Goal: Task Accomplishment & Management: Complete application form

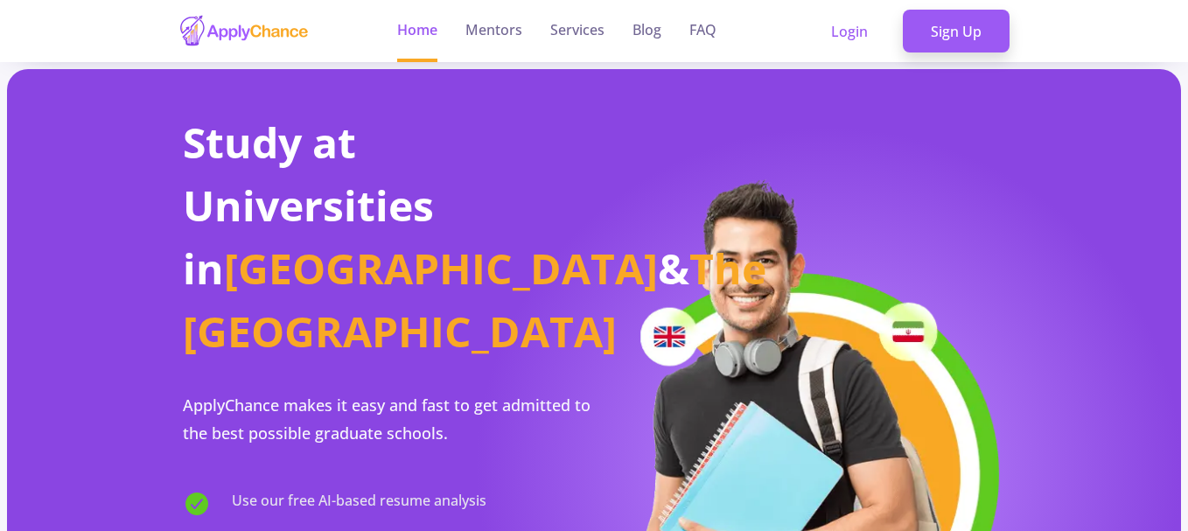
click at [964, 29] on link "Sign Up" at bounding box center [956, 32] width 107 height 44
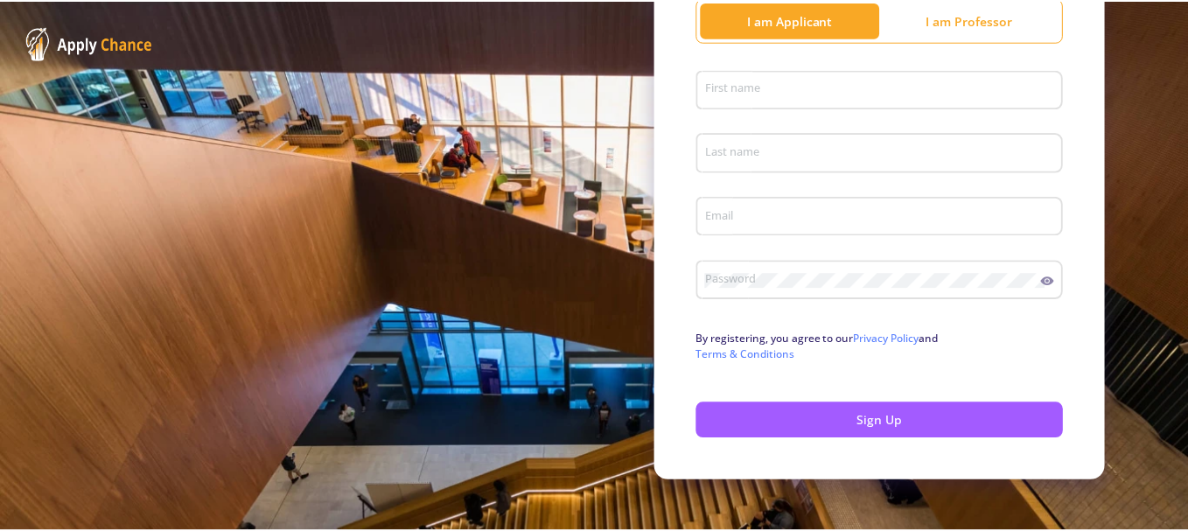
scroll to position [242, 0]
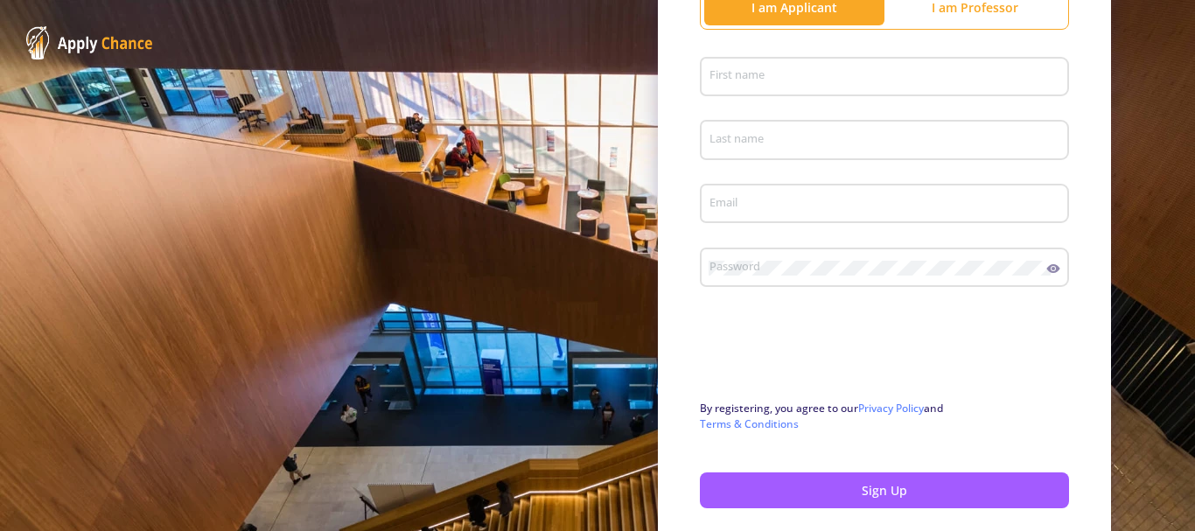
click at [830, 59] on div "First name" at bounding box center [885, 74] width 353 height 46
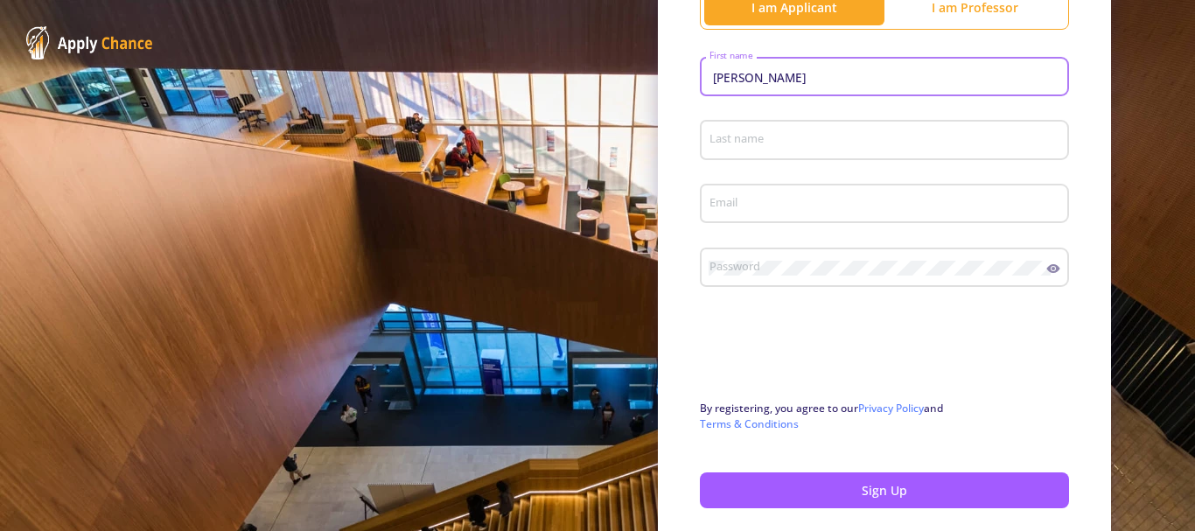
type input "[PERSON_NAME]"
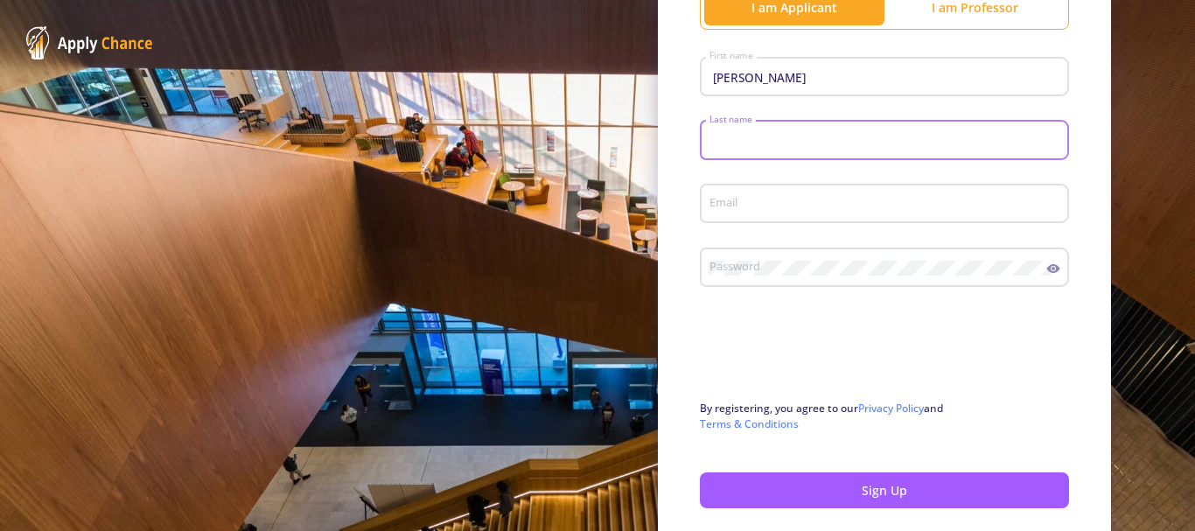
click at [801, 144] on input "Last name" at bounding box center [887, 141] width 357 height 16
type input "Roohi"
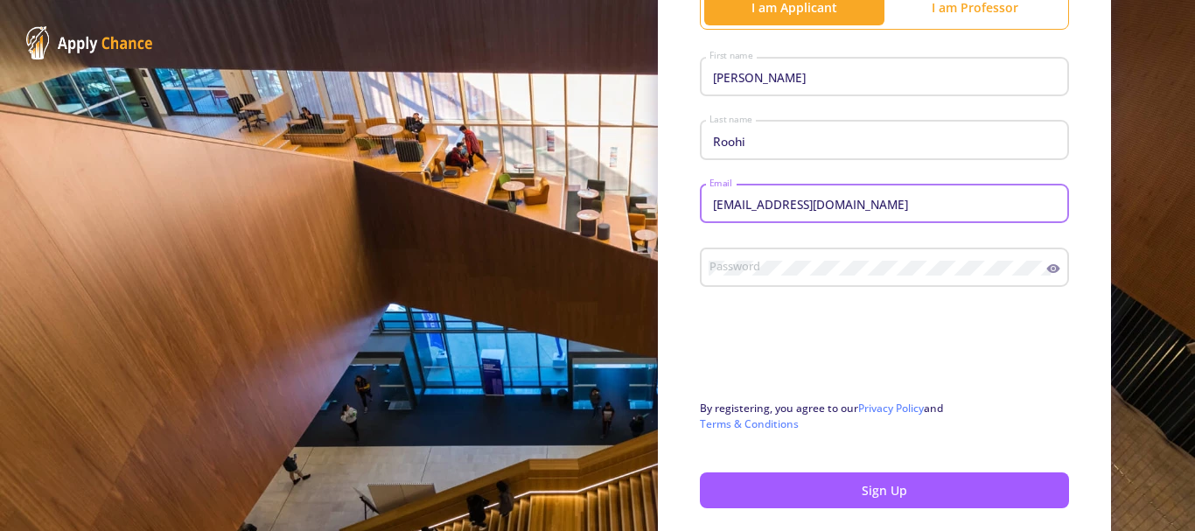
type input "[EMAIL_ADDRESS][DOMAIN_NAME]"
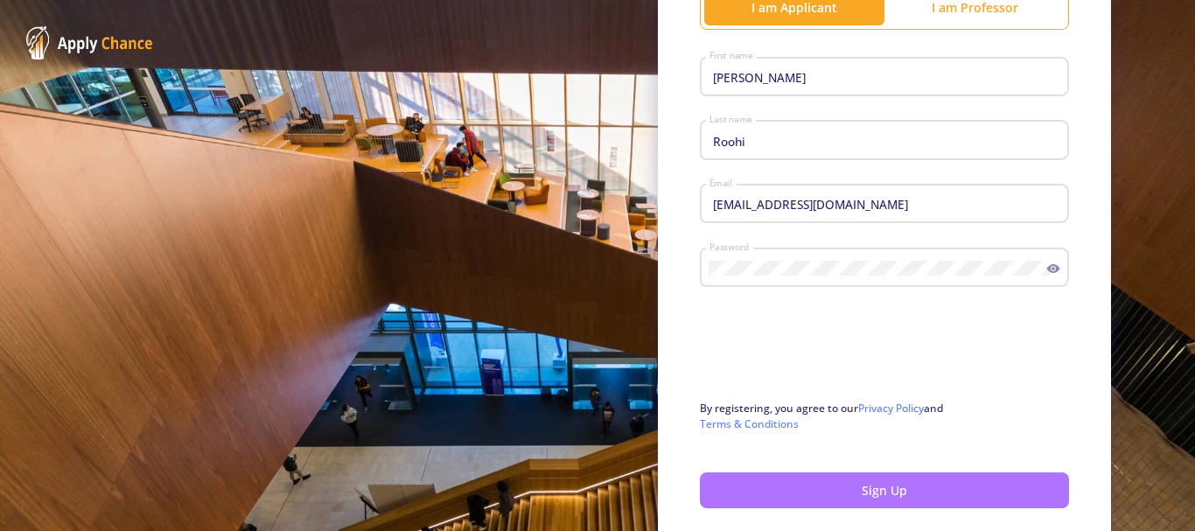
click at [840, 488] on button "Sign Up" at bounding box center [884, 491] width 369 height 36
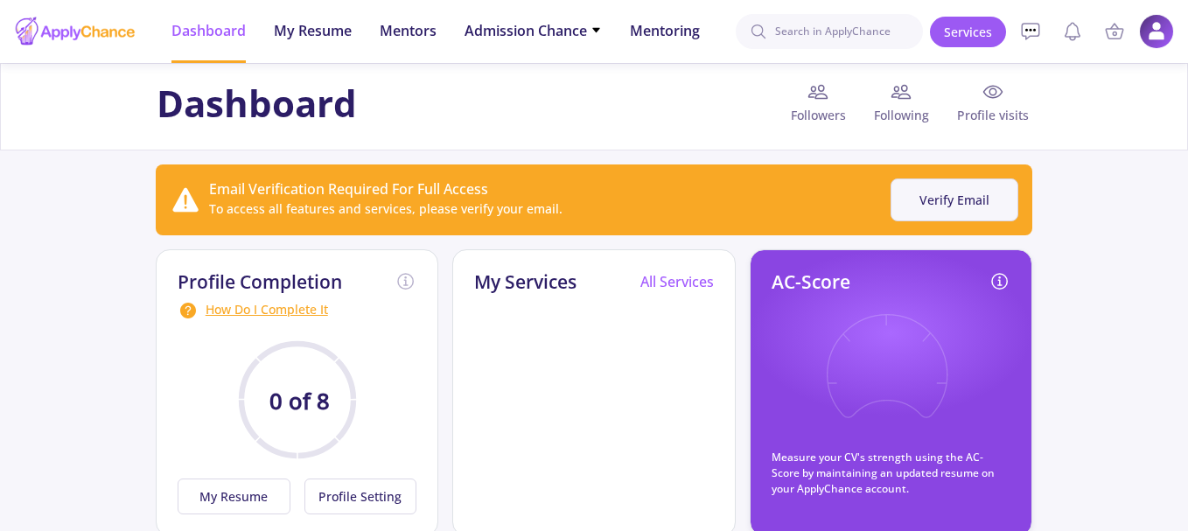
click at [974, 188] on button "Verify Email" at bounding box center [955, 200] width 128 height 43
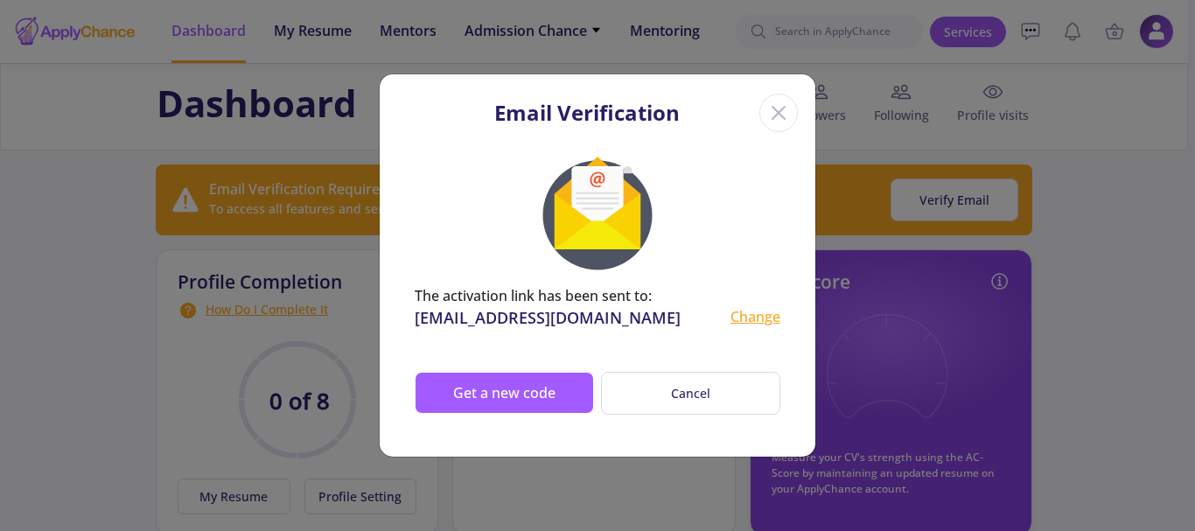
click at [781, 102] on icon "Close" at bounding box center [779, 113] width 28 height 28
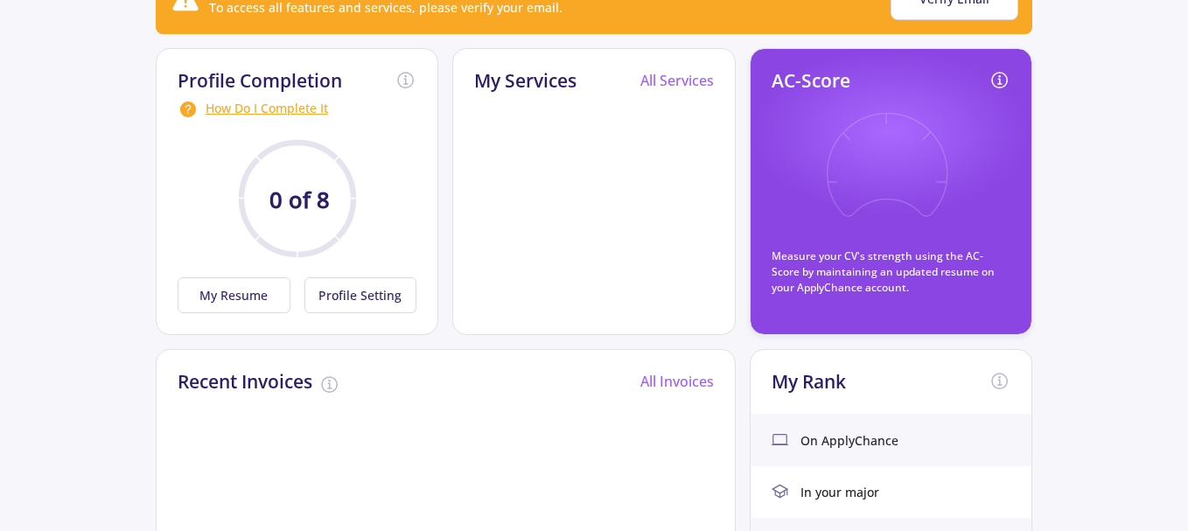
scroll to position [234, 0]
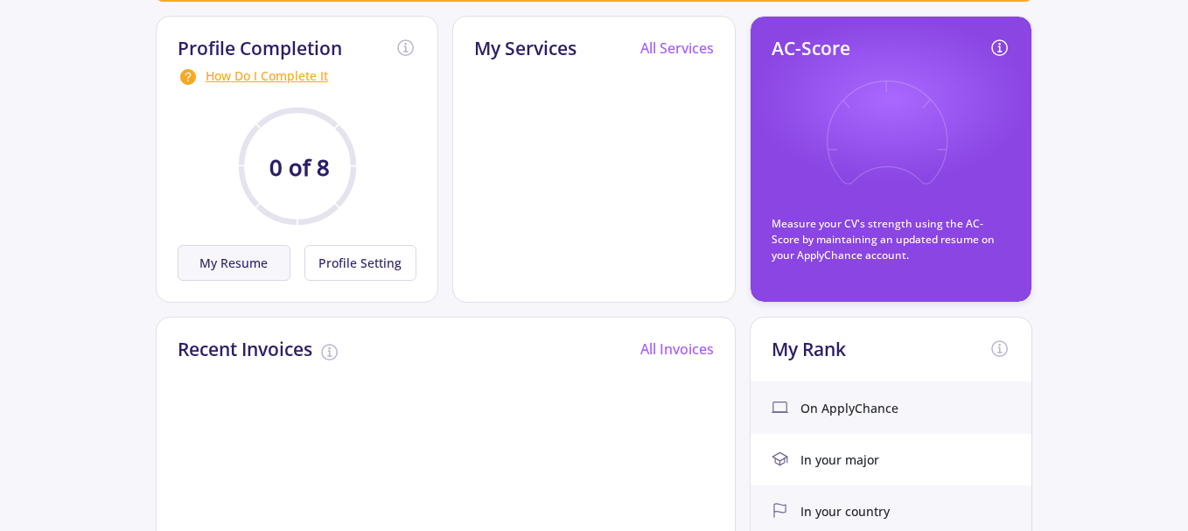
click at [233, 264] on button "My Resume" at bounding box center [234, 263] width 113 height 36
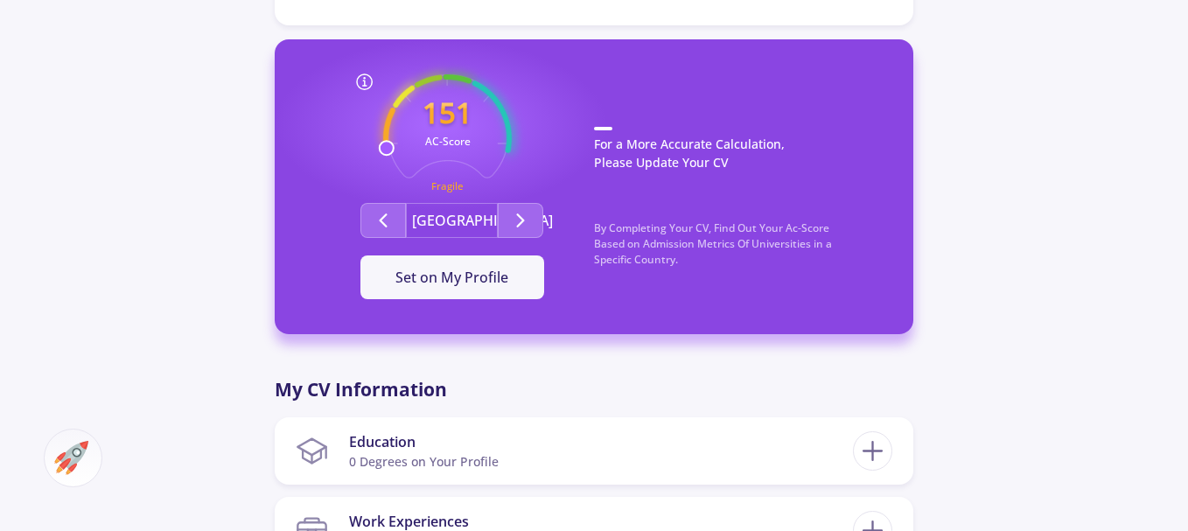
scroll to position [466, 0]
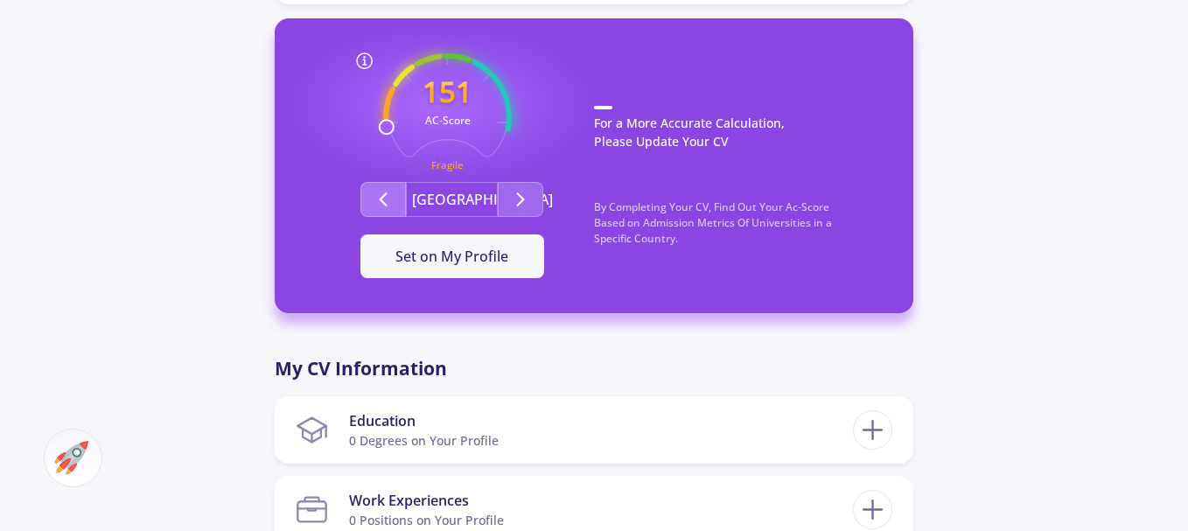
click at [390, 204] on icon "Second group" at bounding box center [383, 199] width 21 height 21
click at [501, 209] on button "Second group" at bounding box center [521, 199] width 46 height 35
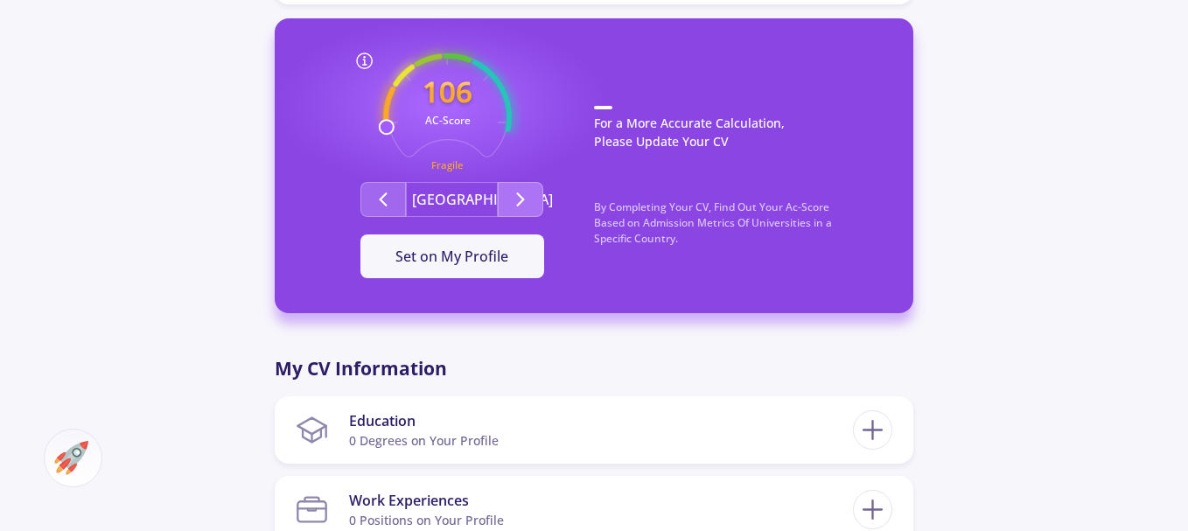
click at [501, 209] on button "Second group" at bounding box center [521, 199] width 46 height 35
click at [497, 263] on span "Set on My Profile" at bounding box center [452, 256] width 113 height 19
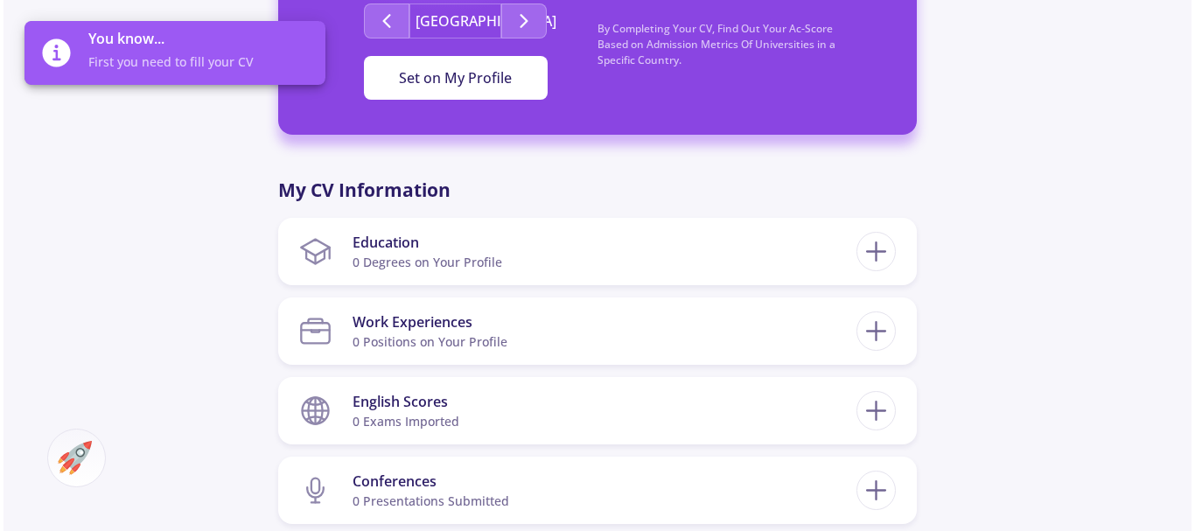
scroll to position [700, 0]
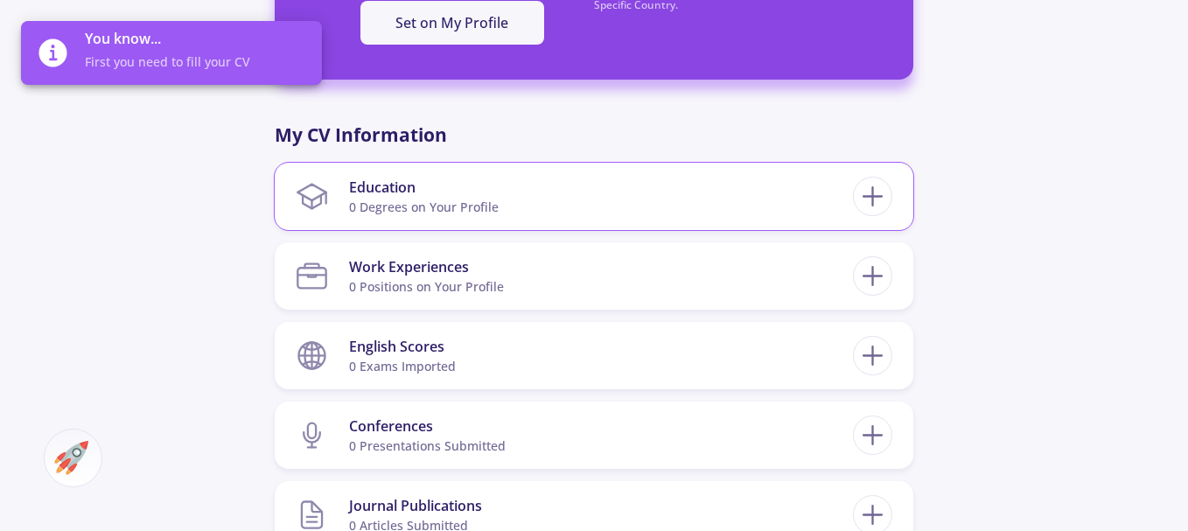
click at [485, 191] on div "Education" at bounding box center [424, 187] width 150 height 21
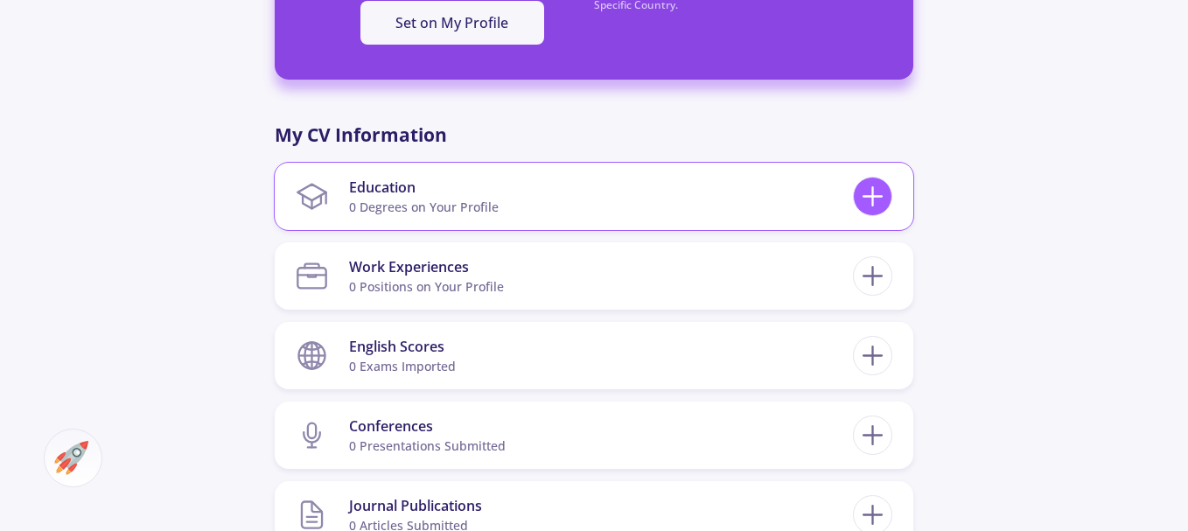
click at [873, 206] on line at bounding box center [873, 196] width 0 height 18
checkbox input "false"
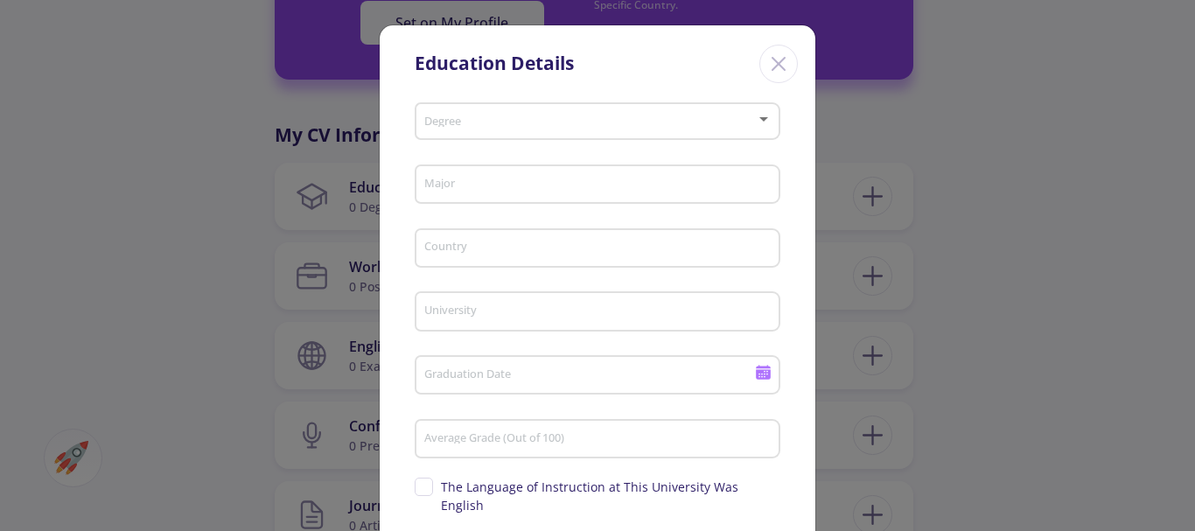
click at [552, 123] on span at bounding box center [592, 122] width 329 height 12
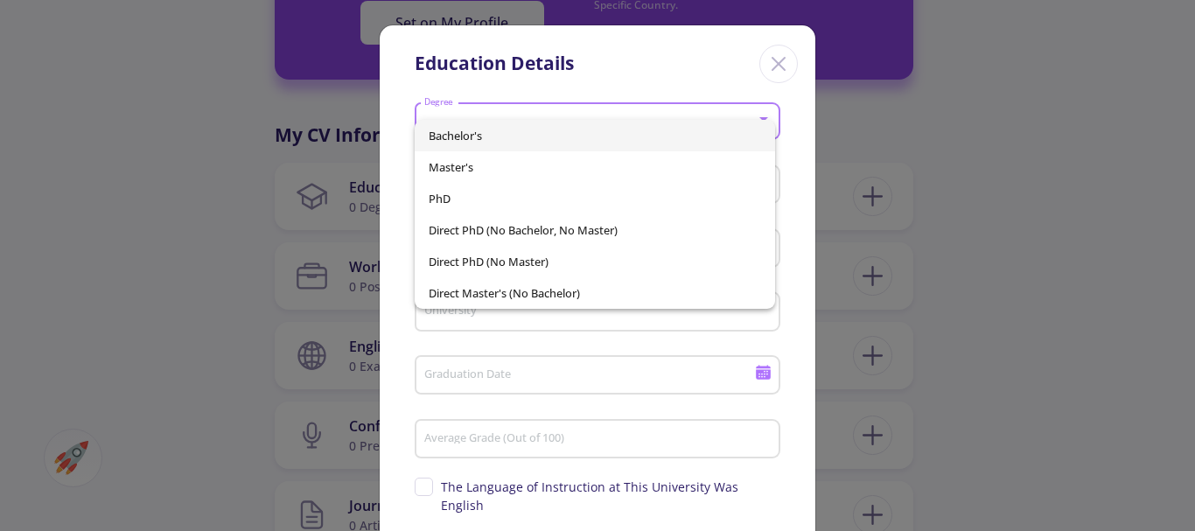
click at [520, 144] on span "Bachelor's" at bounding box center [595, 136] width 333 height 32
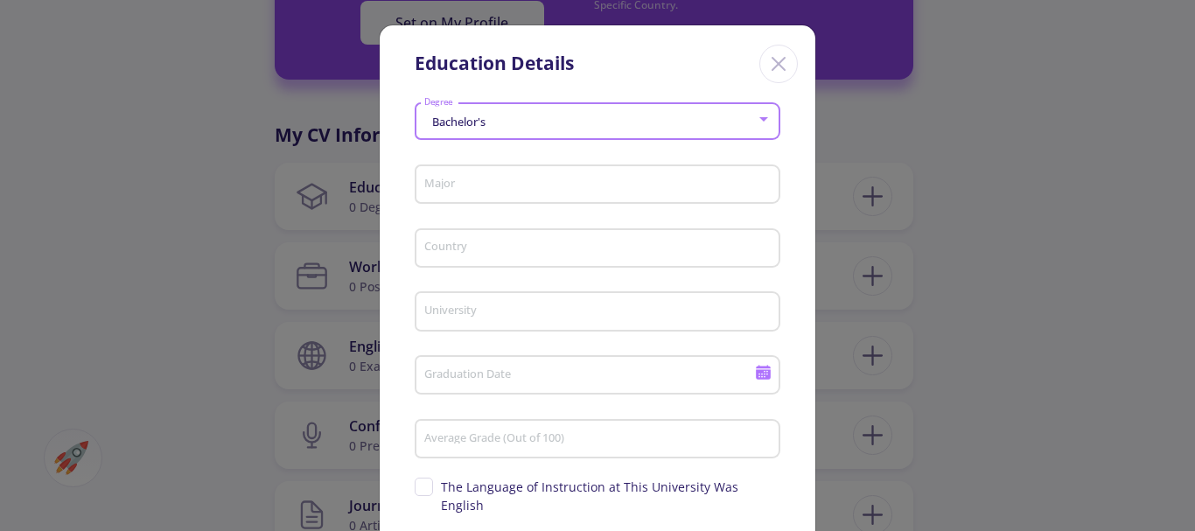
click at [497, 188] on input "Major" at bounding box center [601, 186] width 354 height 16
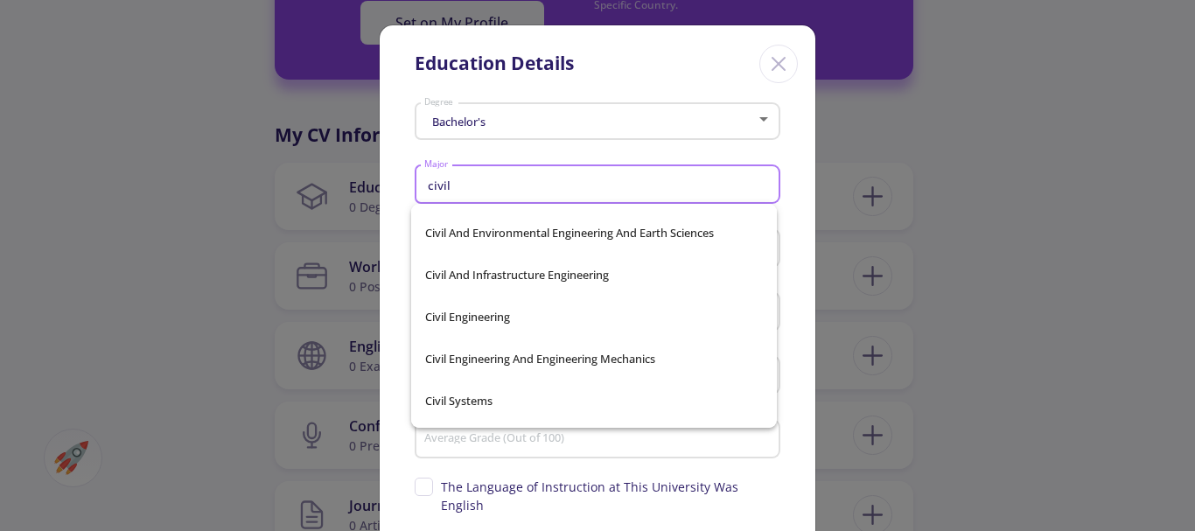
scroll to position [234, 0]
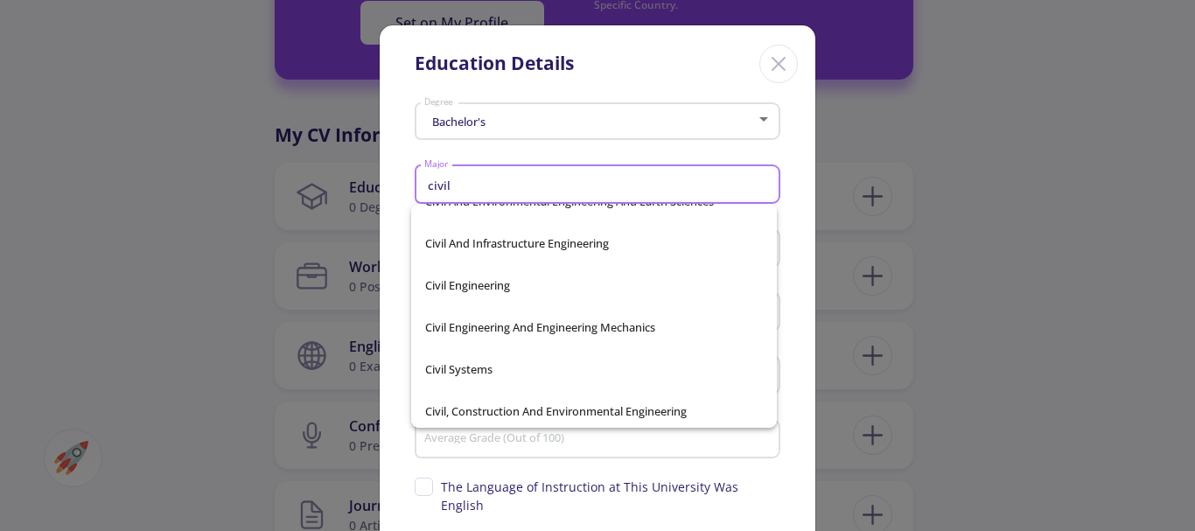
click at [571, 299] on span "Civil Engineering" at bounding box center [594, 285] width 338 height 42
type input "Civil Engineering"
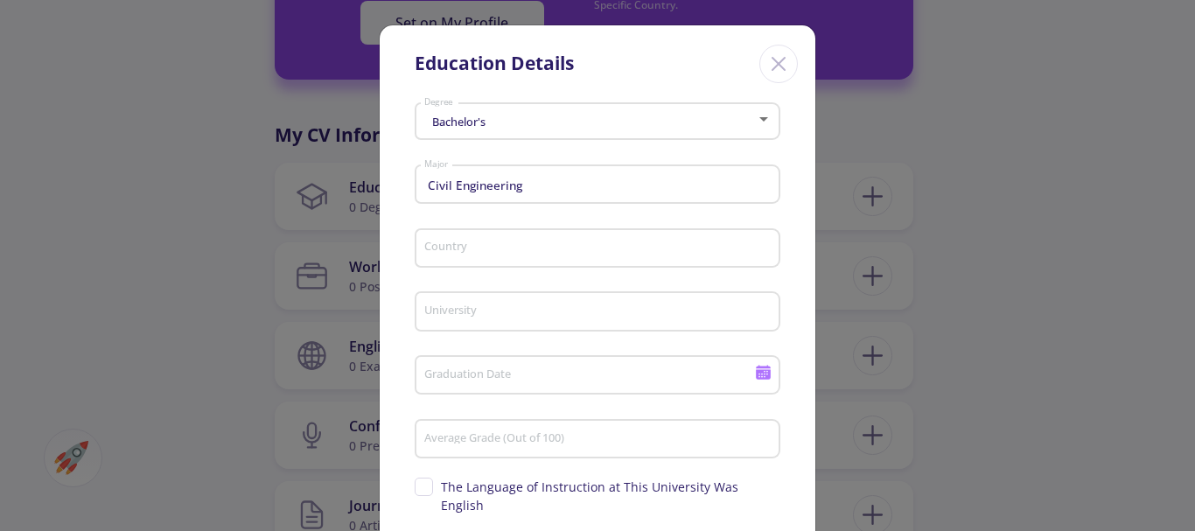
click at [540, 263] on div "Country" at bounding box center [598, 245] width 349 height 46
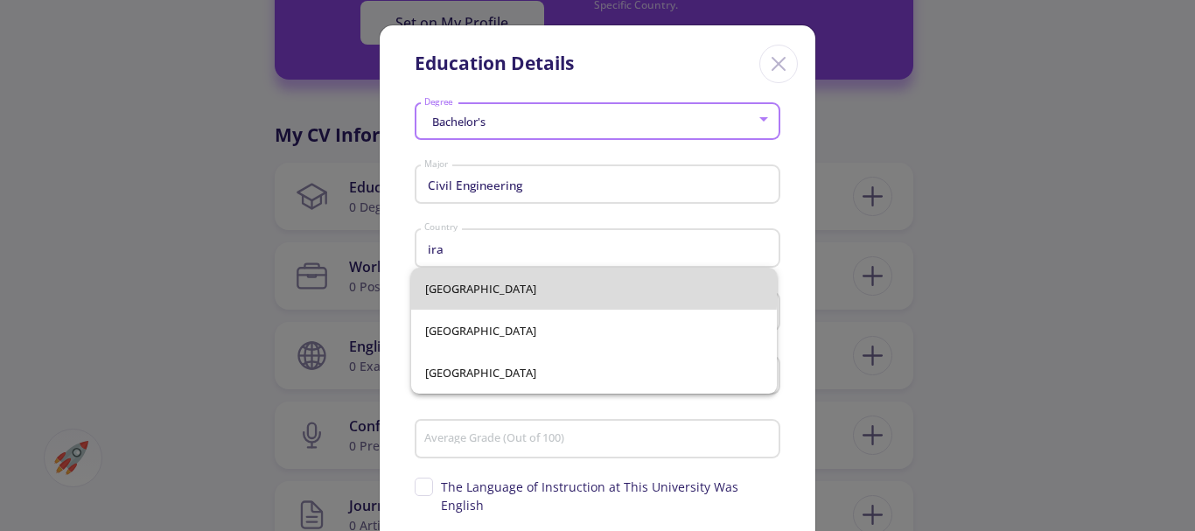
click at [474, 284] on span "Iran" at bounding box center [594, 289] width 338 height 42
type input "Iran"
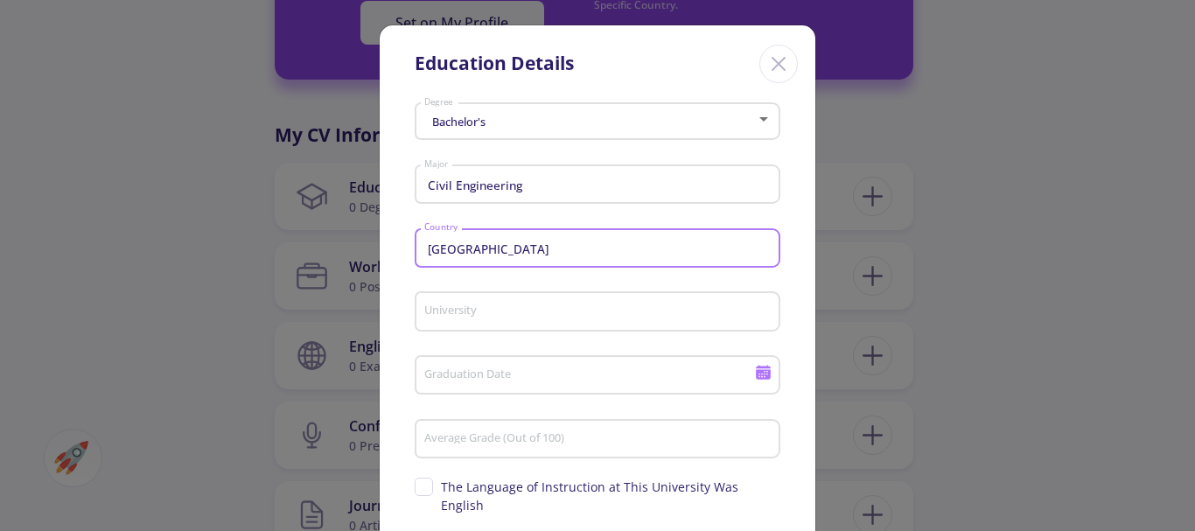
click at [477, 304] on div "University" at bounding box center [598, 308] width 349 height 46
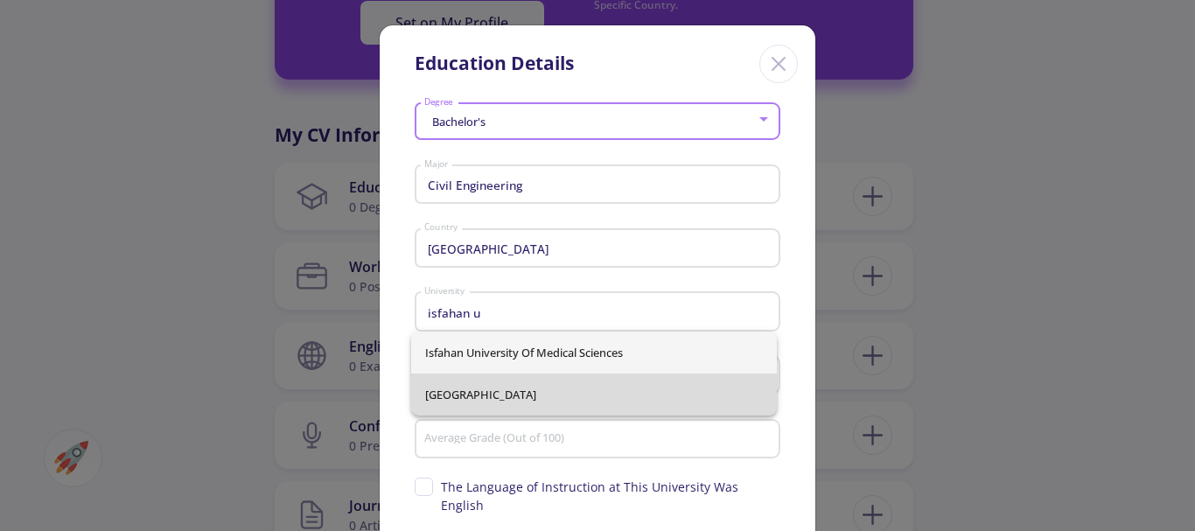
click at [588, 394] on span "Isfahan University of Technology" at bounding box center [594, 395] width 338 height 42
type input "Isfahan University of Technology"
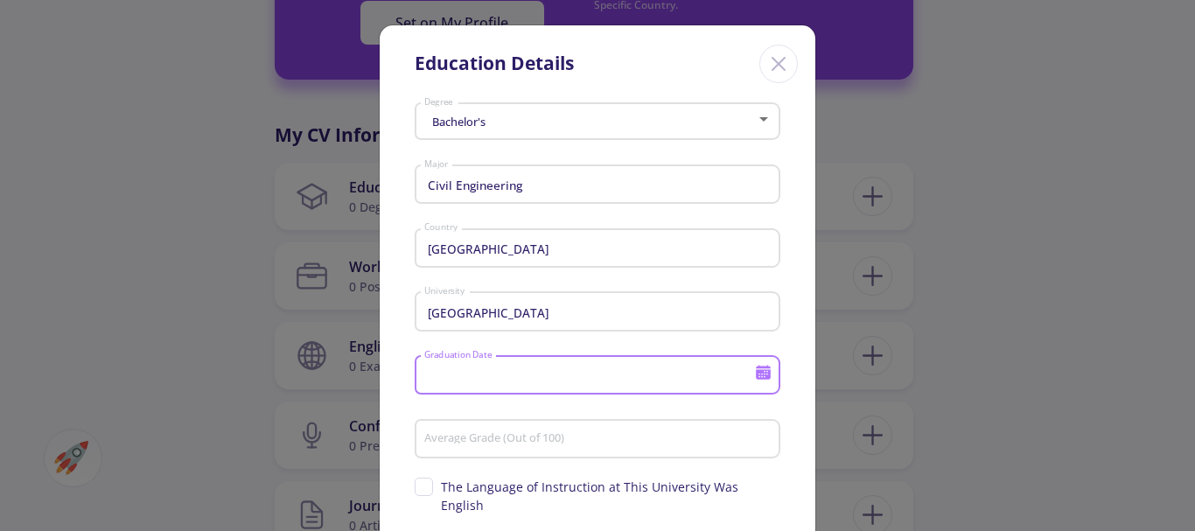
click at [592, 375] on input "Graduation Date" at bounding box center [592, 376] width 337 height 16
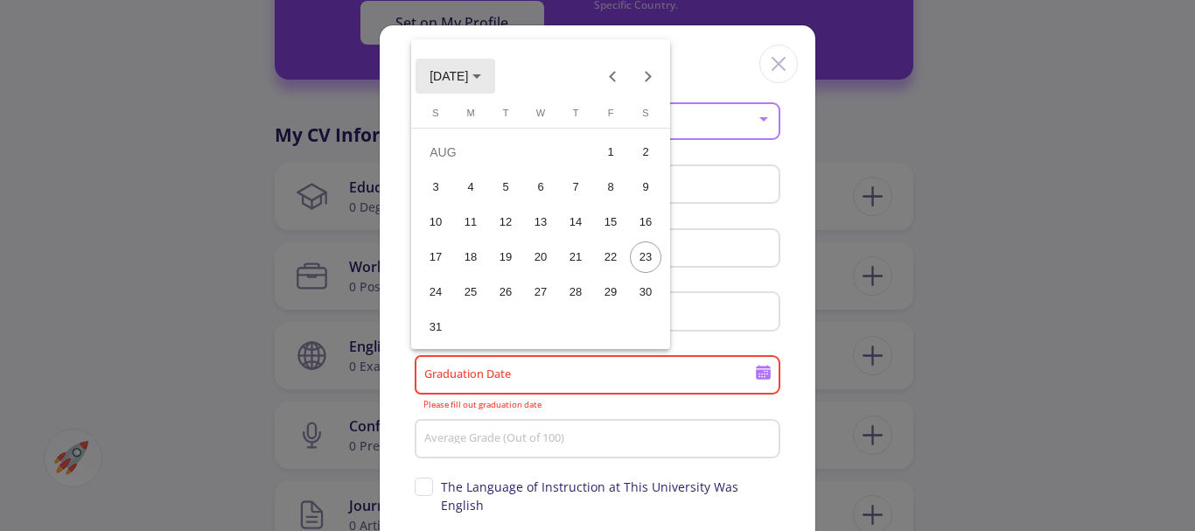
click at [481, 81] on span "AUG 2025" at bounding box center [456, 75] width 52 height 14
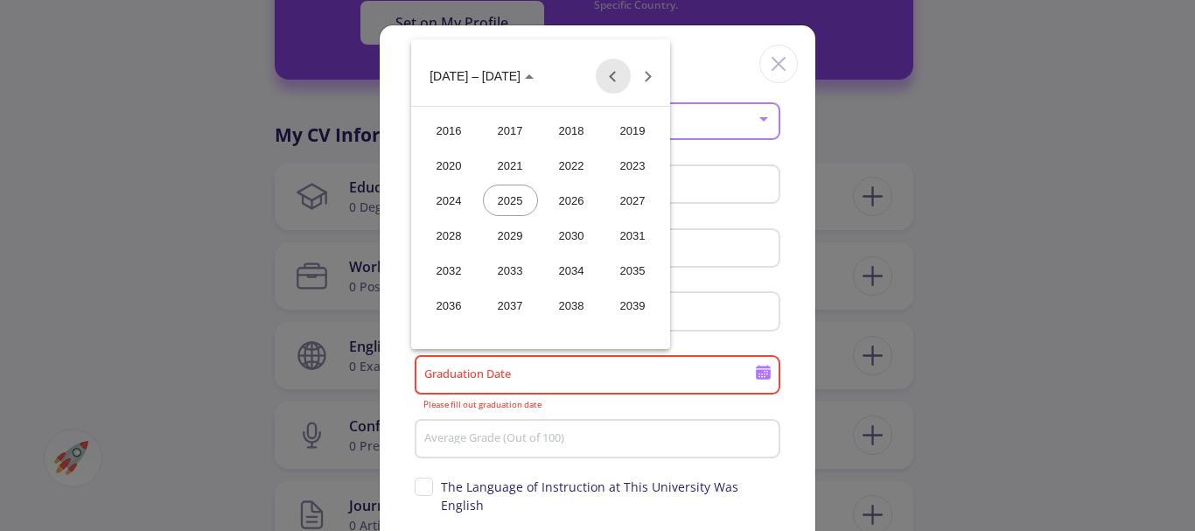
click at [615, 86] on button "Previous 24 years" at bounding box center [613, 76] width 35 height 35
click at [618, 306] on div "2015" at bounding box center [633, 306] width 55 height 32
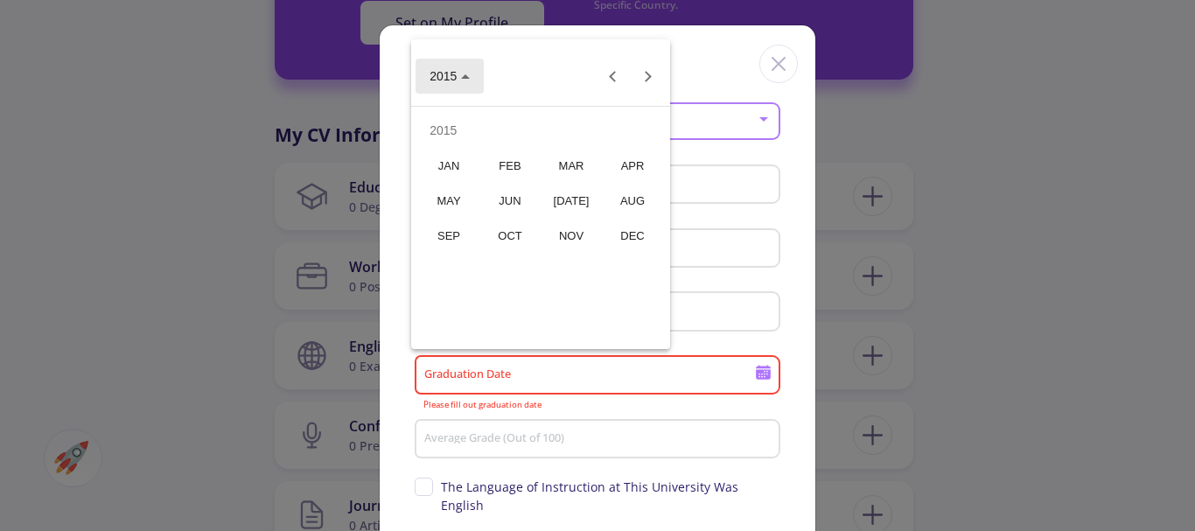
click at [463, 82] on button "2015" at bounding box center [450, 76] width 68 height 35
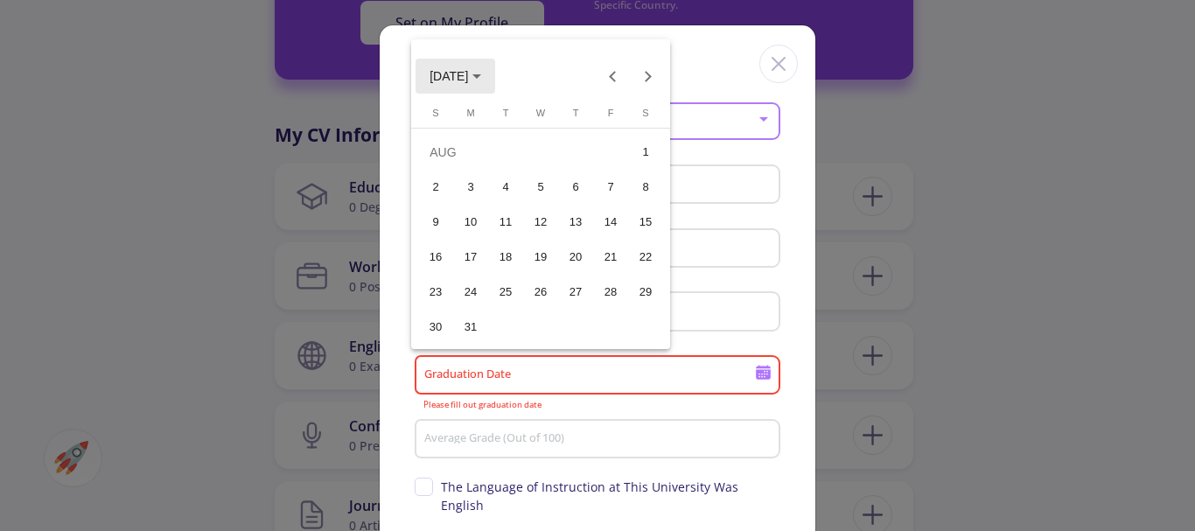
click at [468, 71] on span "AUG 2015" at bounding box center [449, 77] width 39 height 14
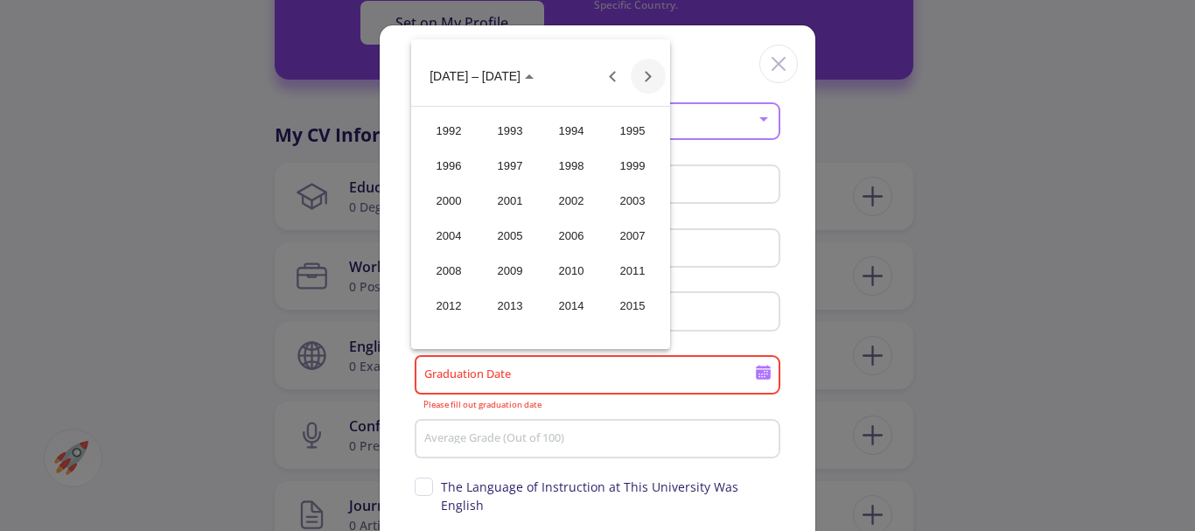
click at [656, 79] on button "Next 24 years" at bounding box center [648, 76] width 35 height 35
click at [446, 179] on div "2020" at bounding box center [449, 166] width 55 height 32
click at [508, 172] on div "FEB" at bounding box center [510, 166] width 55 height 32
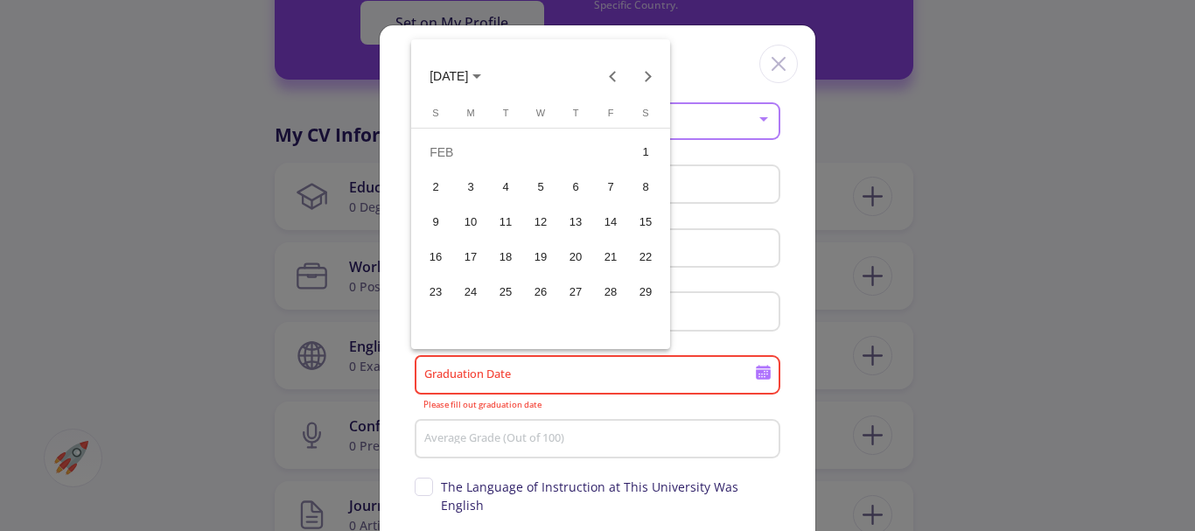
click at [650, 158] on div "1" at bounding box center [646, 153] width 32 height 32
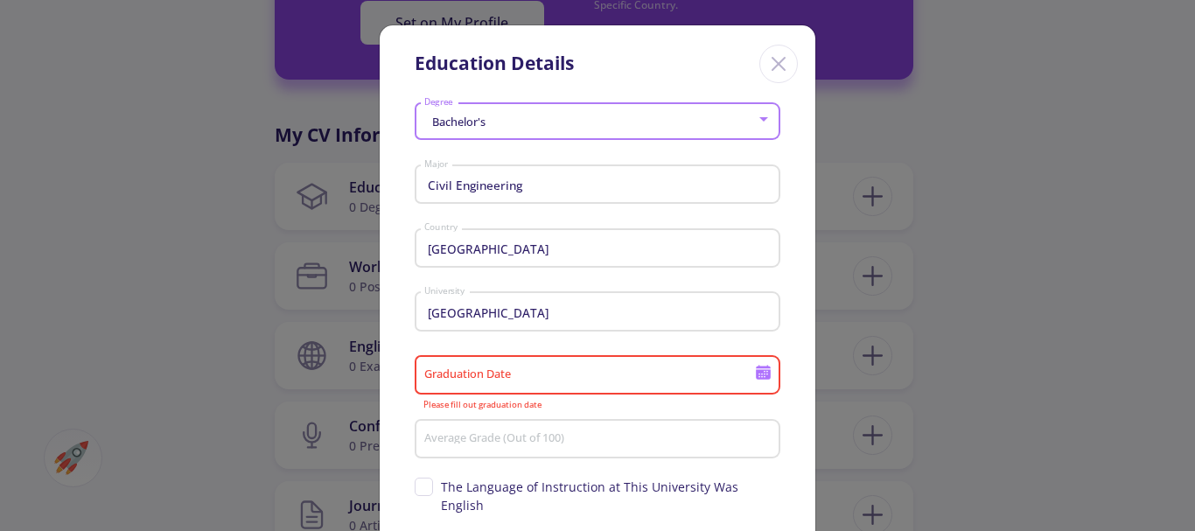
type input "2/1/2020"
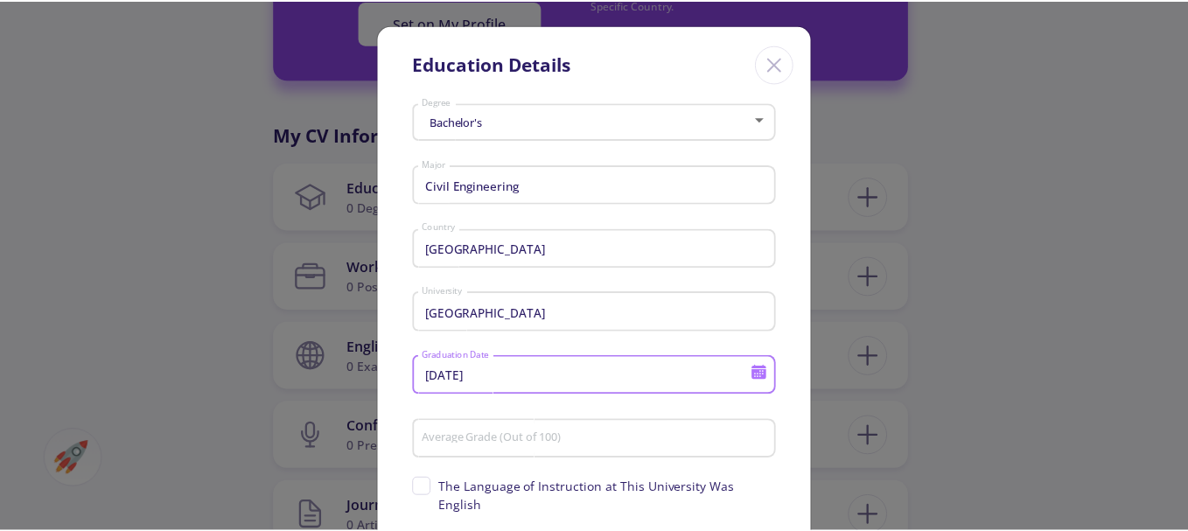
scroll to position [123, 0]
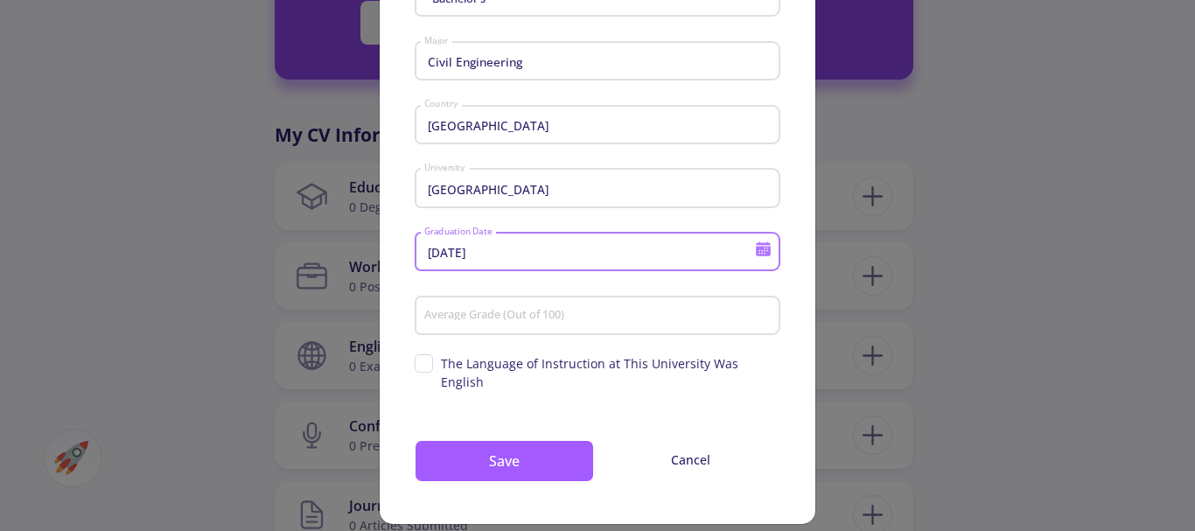
click at [575, 313] on input "Average Grade (Out of 100)" at bounding box center [601, 317] width 354 height 16
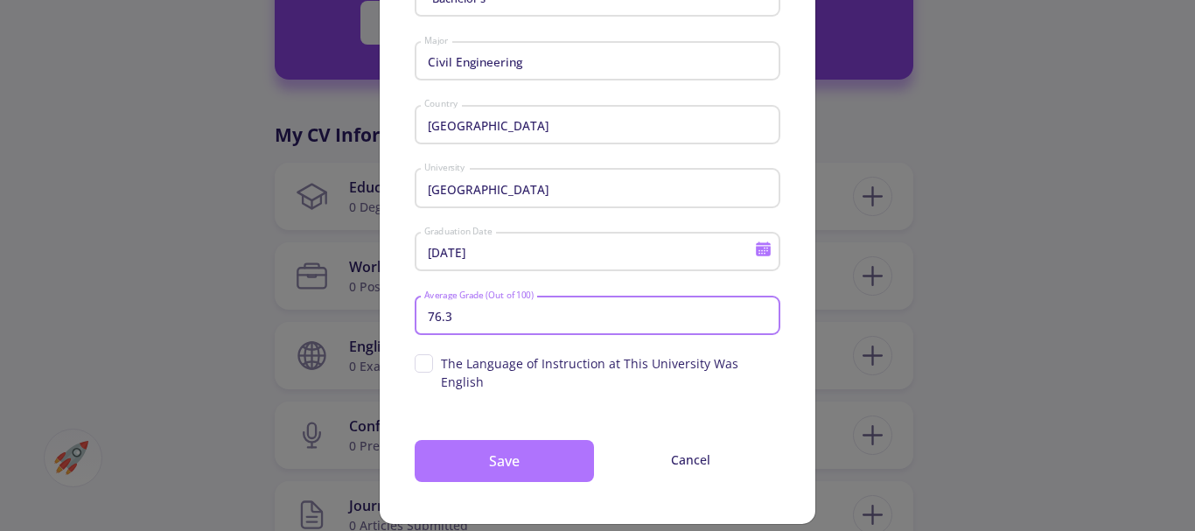
type input "76.3"
click at [552, 440] on button "Save" at bounding box center [504, 461] width 179 height 42
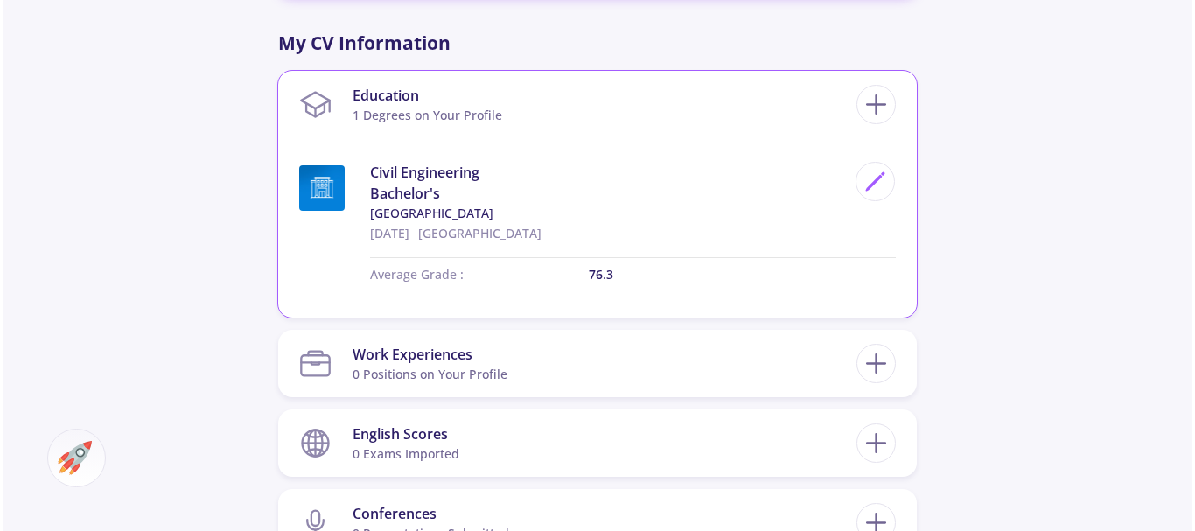
scroll to position [700, 0]
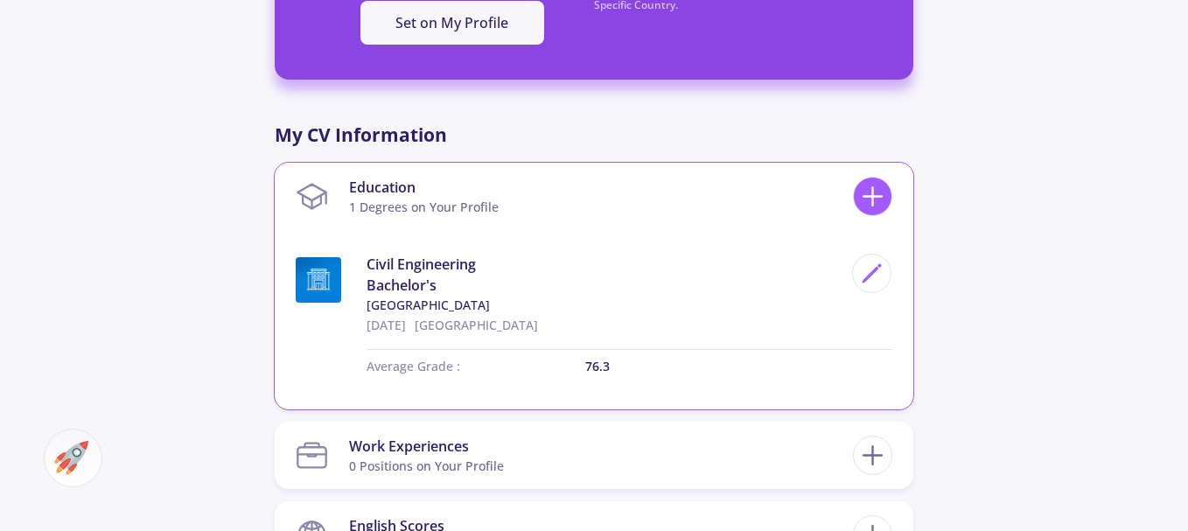
click at [882, 197] on line at bounding box center [873, 197] width 18 height 0
checkbox input "false"
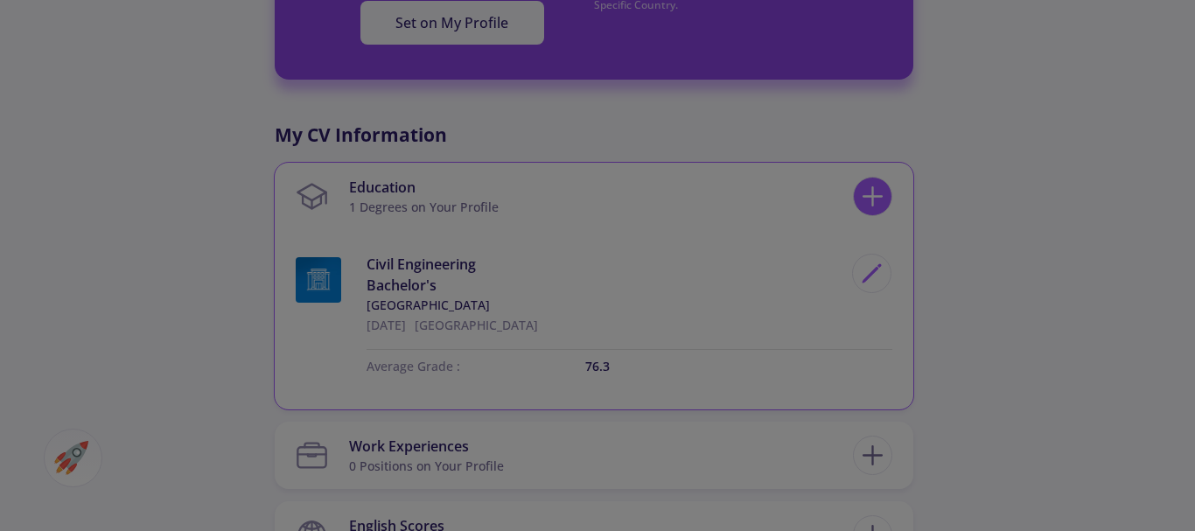
scroll to position [0, 0]
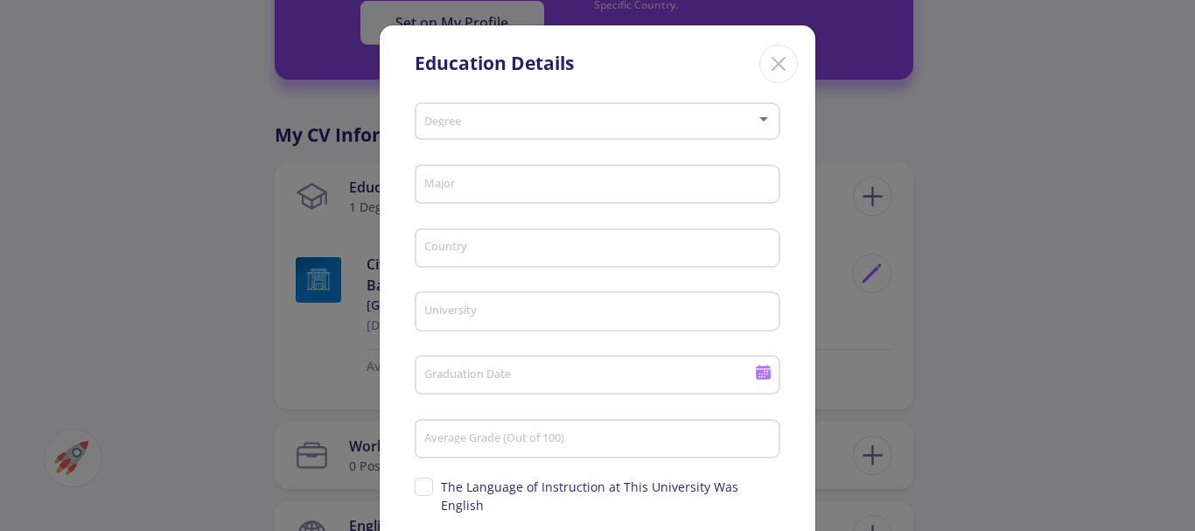
click at [590, 102] on div "Degree" at bounding box center [598, 118] width 349 height 44
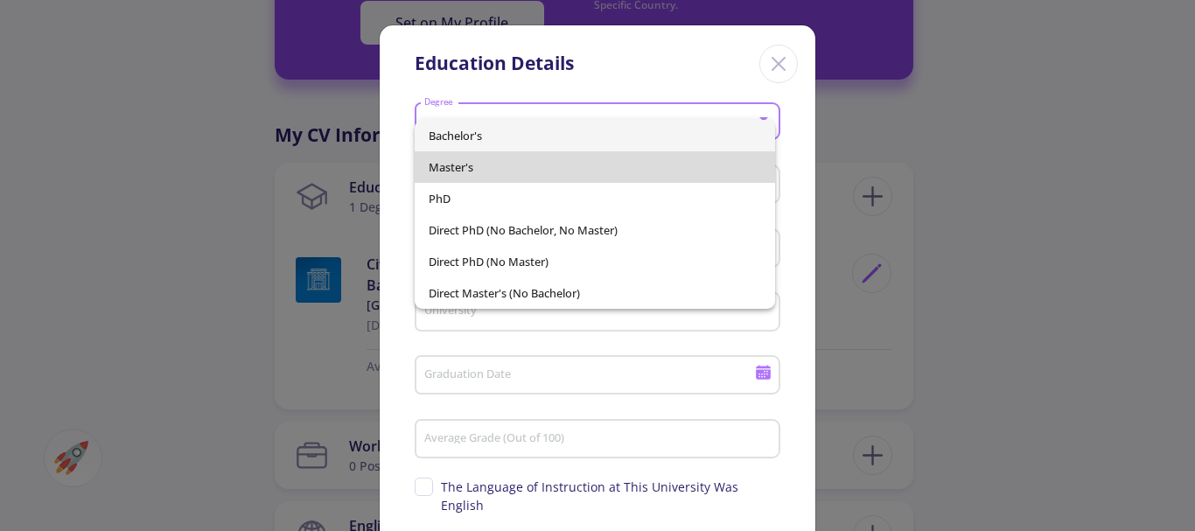
click at [474, 172] on span "Master's" at bounding box center [595, 167] width 333 height 32
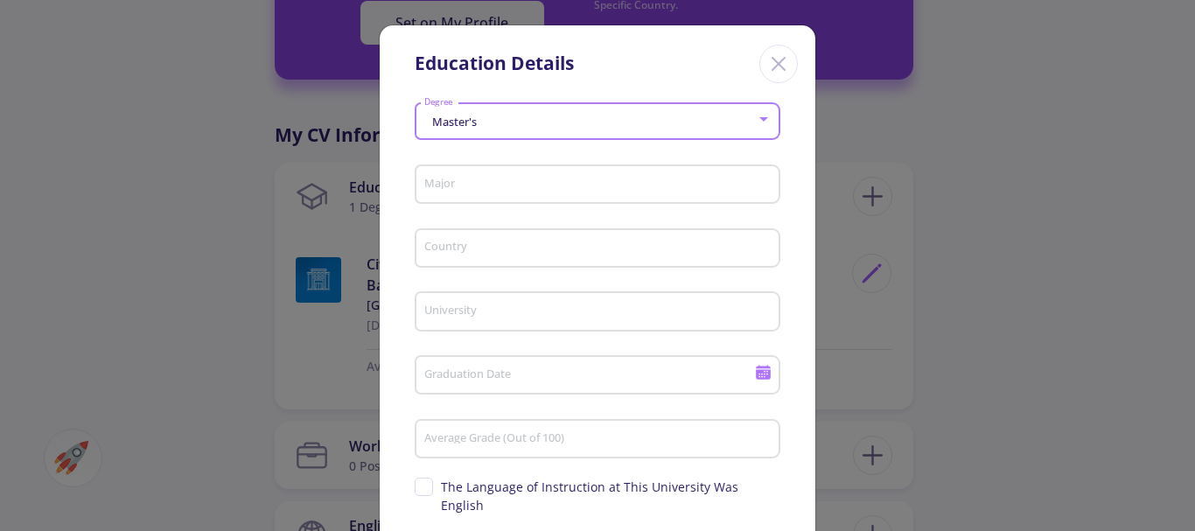
click at [472, 186] on input "Major" at bounding box center [601, 186] width 354 height 16
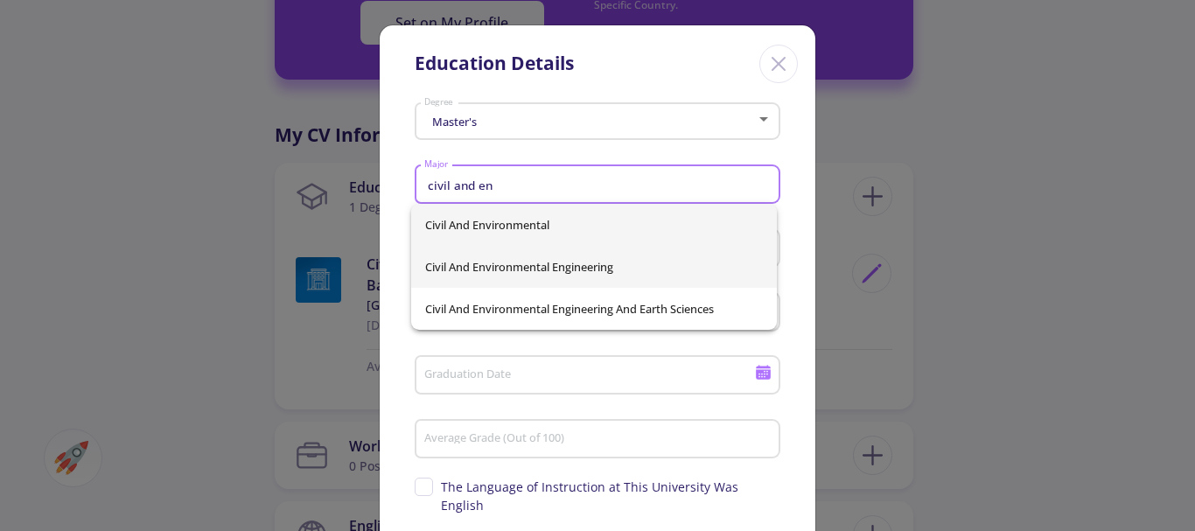
click at [580, 258] on span "Civil And Environmental Engineering" at bounding box center [594, 267] width 338 height 42
type input "Civil And Environmental Engineering"
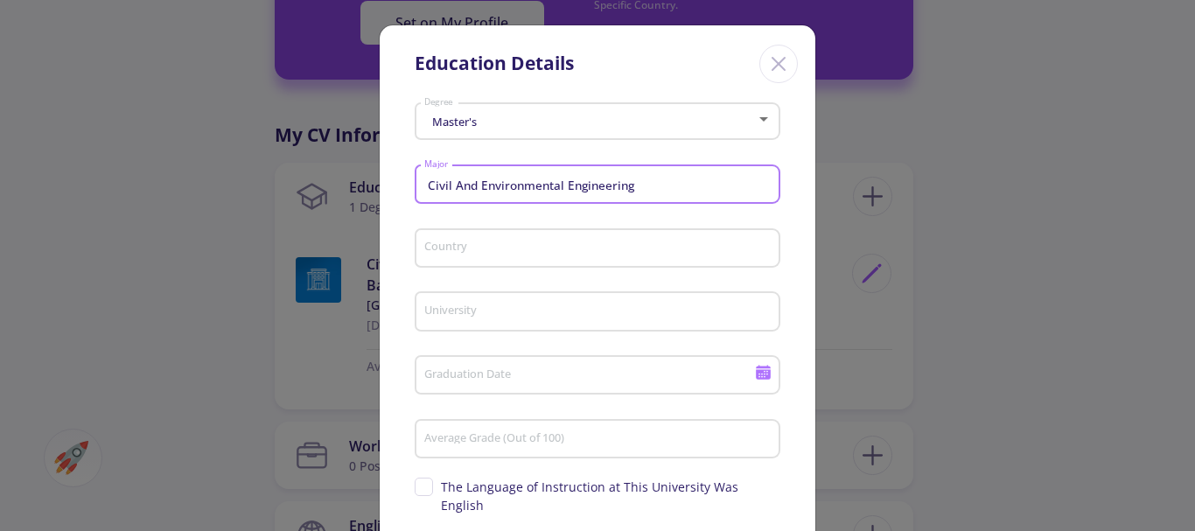
click at [558, 242] on input "Country" at bounding box center [601, 250] width 354 height 16
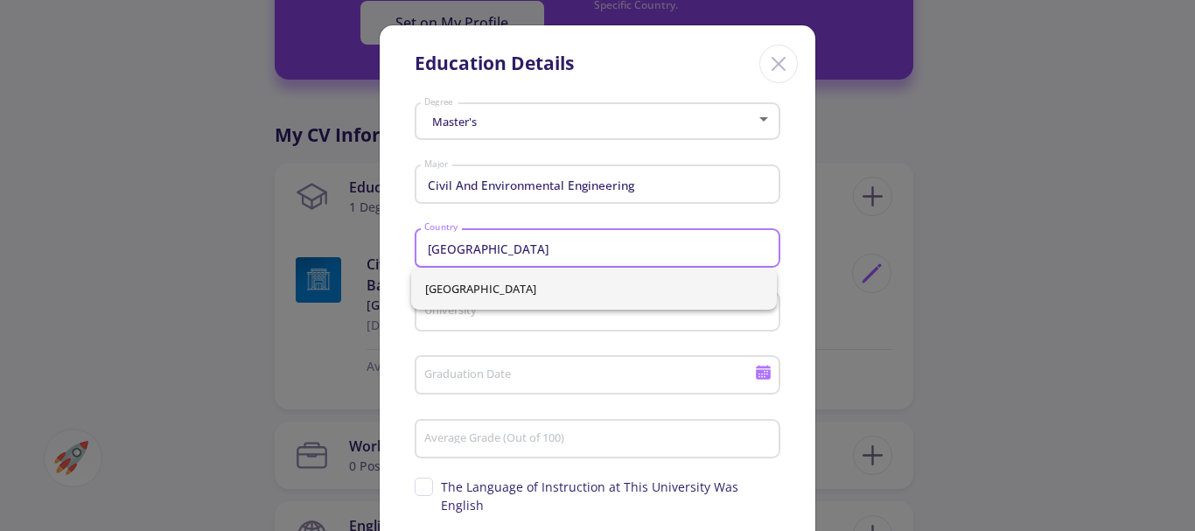
click at [509, 279] on span "Iran" at bounding box center [594, 289] width 338 height 42
type input "Iran"
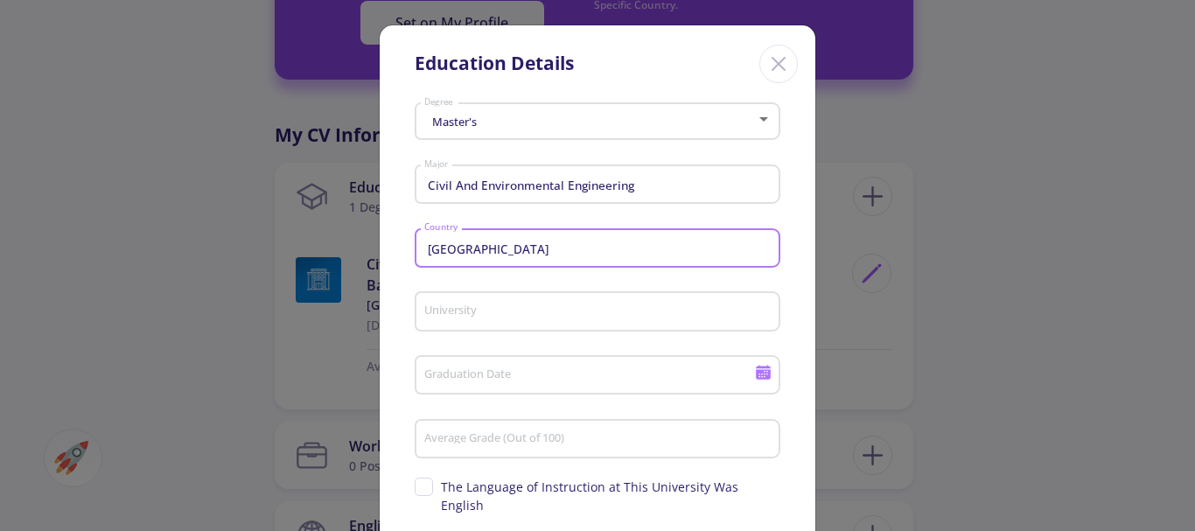
click at [511, 307] on input "University" at bounding box center [601, 313] width 354 height 16
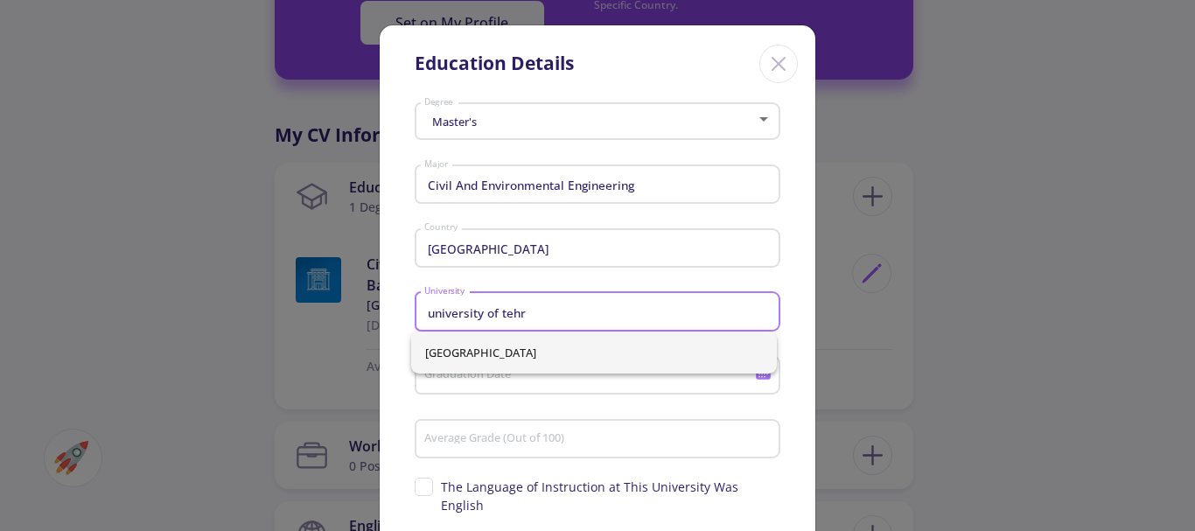
click at [515, 356] on span "University of Tehran" at bounding box center [594, 353] width 338 height 42
type input "University of Tehran"
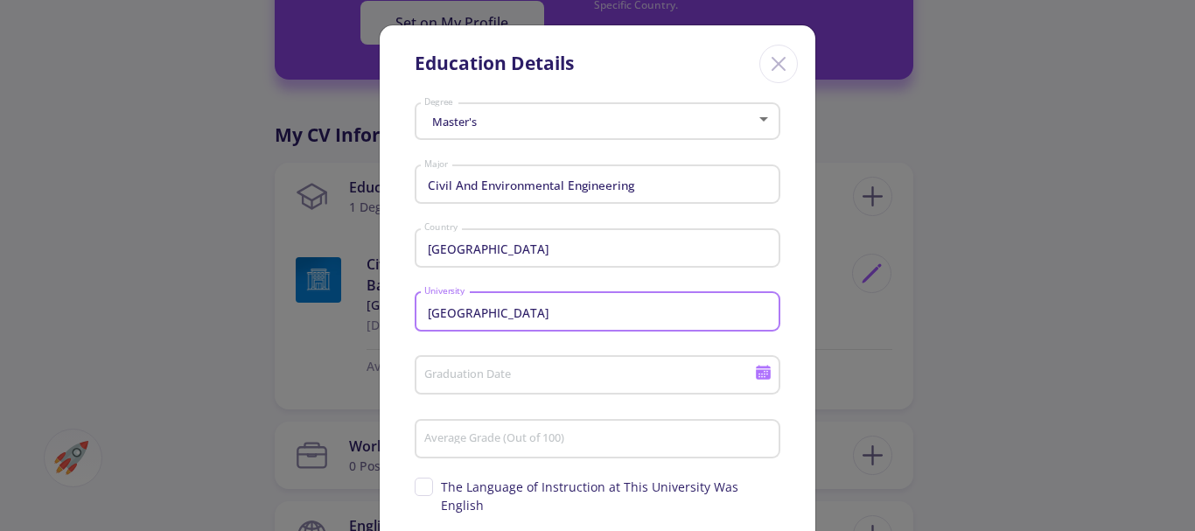
click at [515, 373] on input "Graduation Date" at bounding box center [592, 376] width 337 height 16
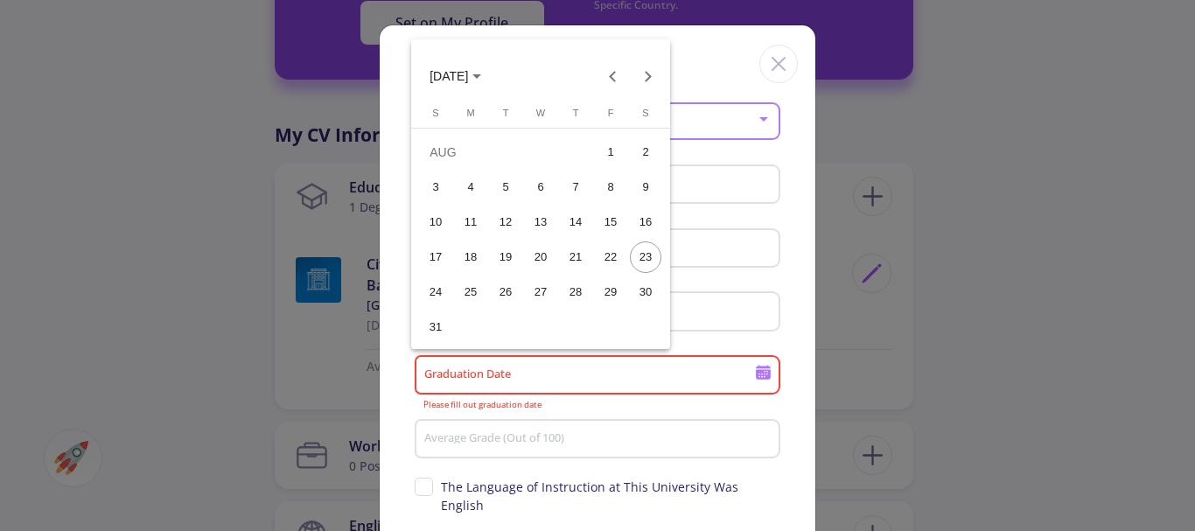
click at [468, 73] on span "AUG 2025" at bounding box center [449, 77] width 39 height 14
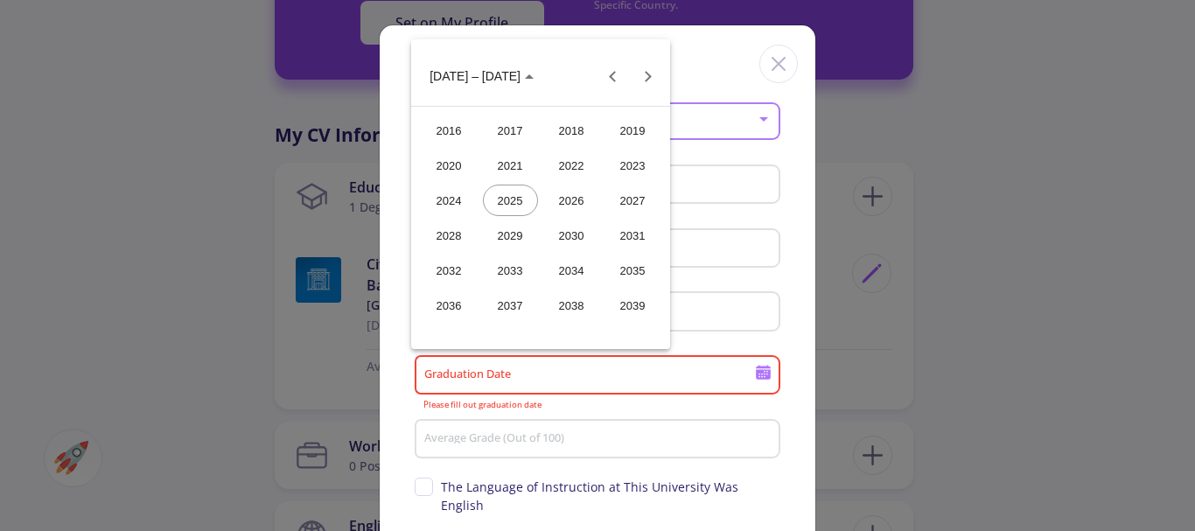
click at [621, 167] on div "2023" at bounding box center [633, 166] width 55 height 32
click at [431, 234] on div "SEP" at bounding box center [449, 236] width 55 height 32
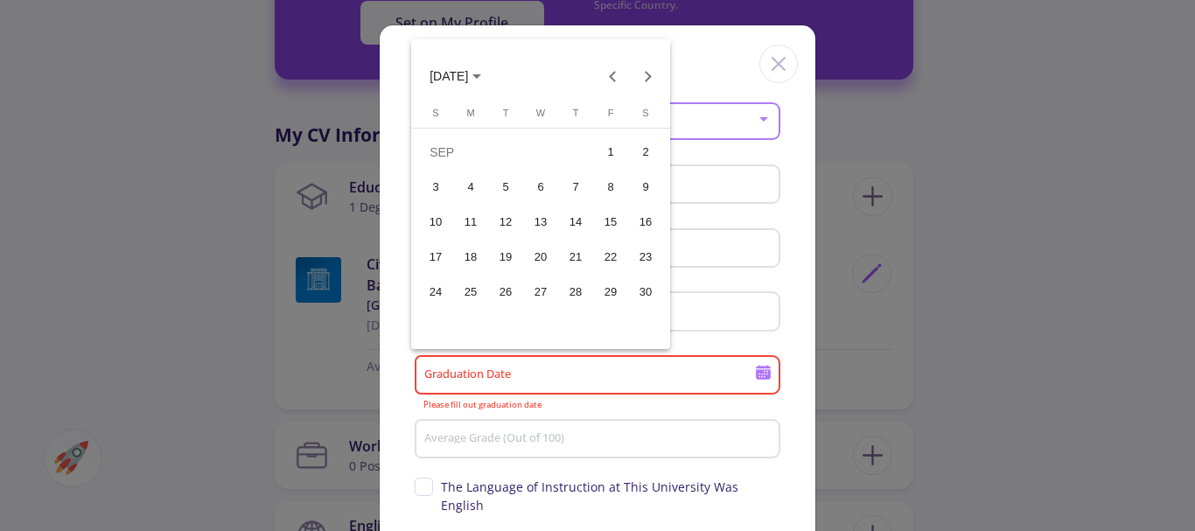
click at [615, 163] on div "1" at bounding box center [611, 153] width 32 height 32
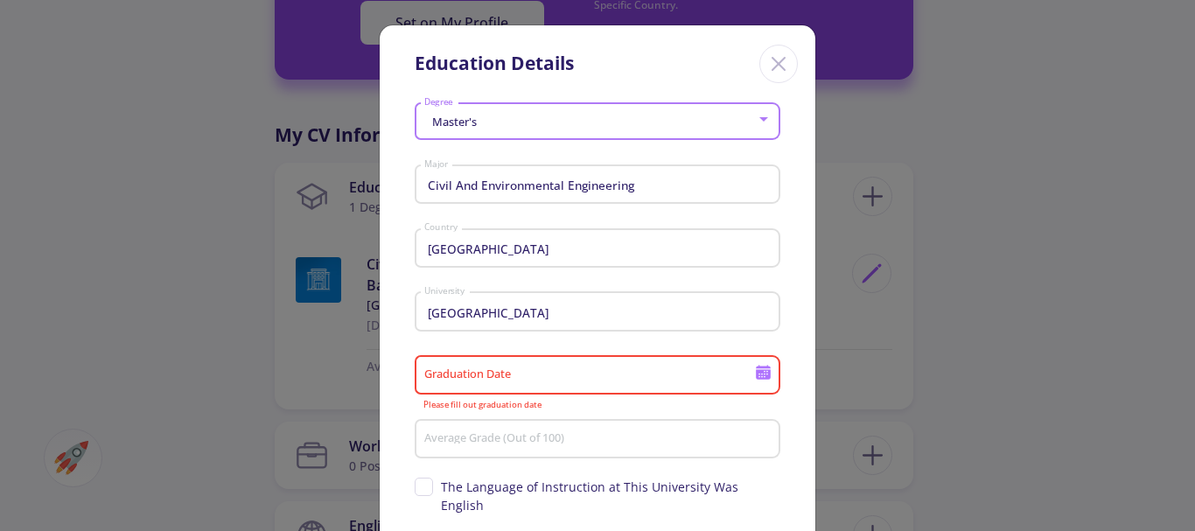
type input "9/1/2023"
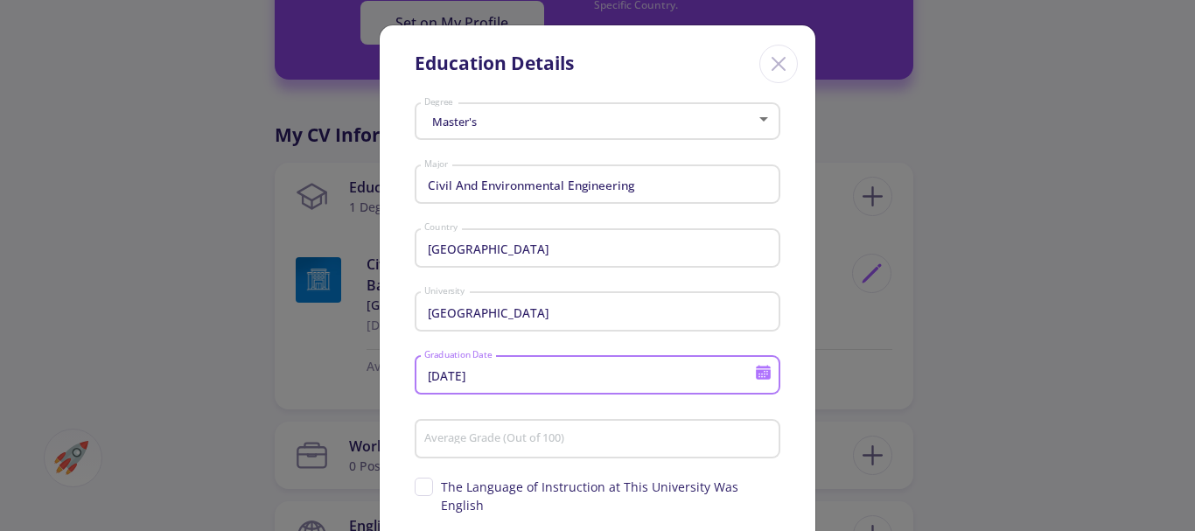
click at [587, 430] on div "Average Grade (Out of 100)" at bounding box center [598, 436] width 349 height 46
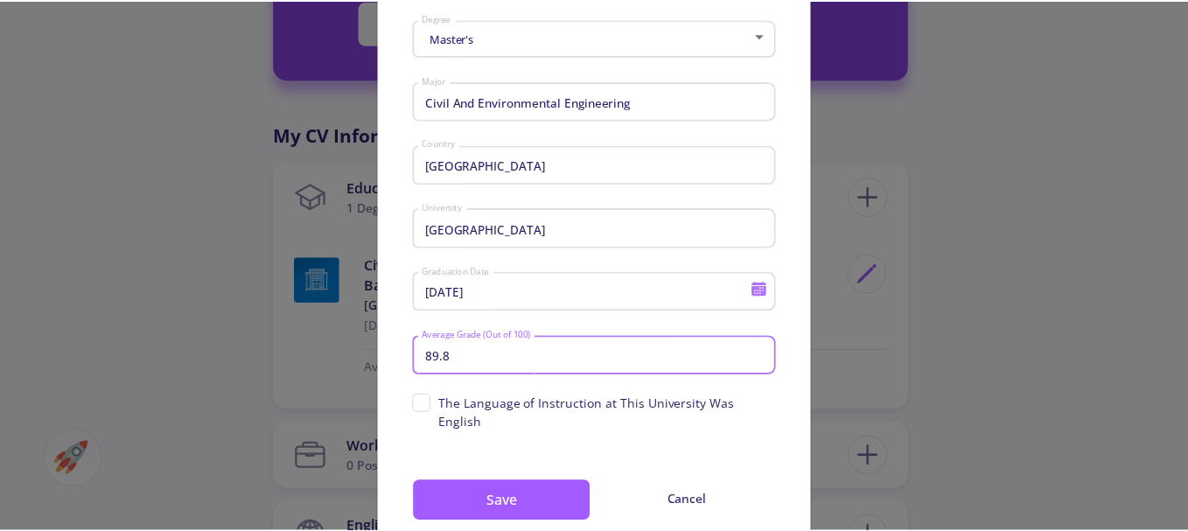
scroll to position [123, 0]
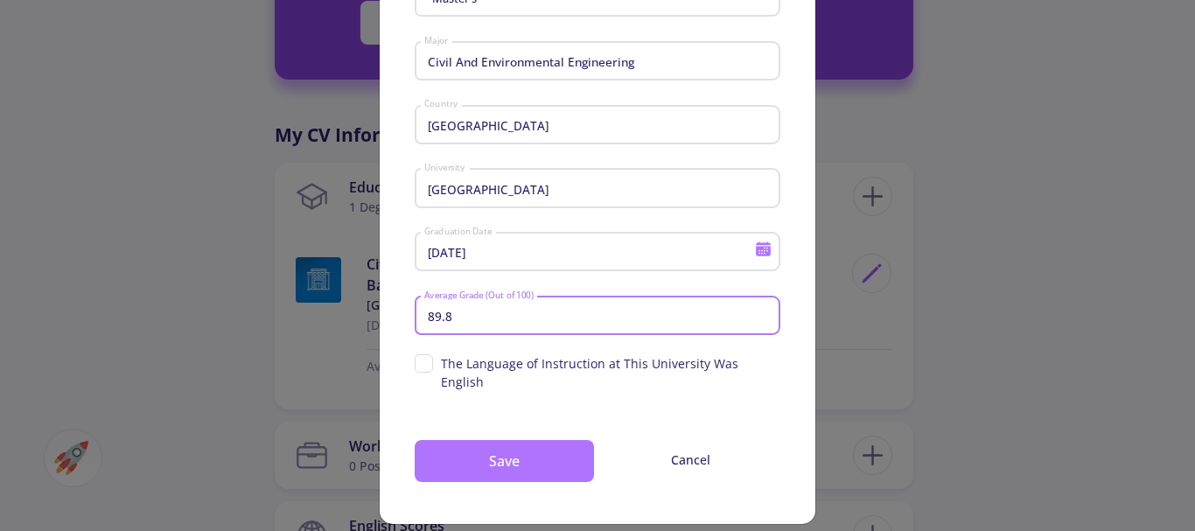
type input "89.8"
click at [543, 440] on button "Save" at bounding box center [504, 461] width 179 height 42
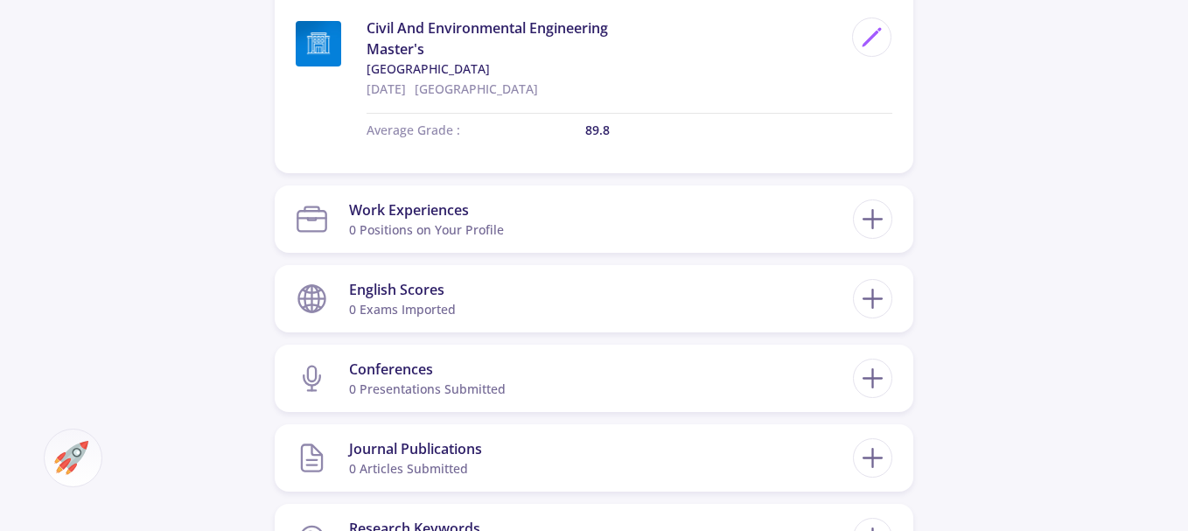
scroll to position [1167, 0]
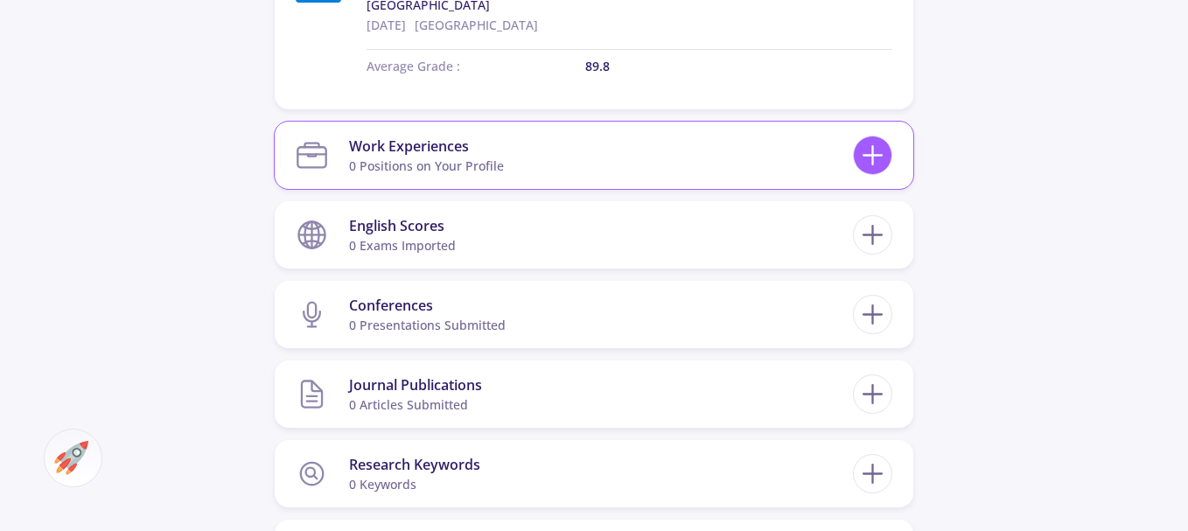
click at [879, 154] on icon at bounding box center [873, 155] width 32 height 32
checkbox input "false"
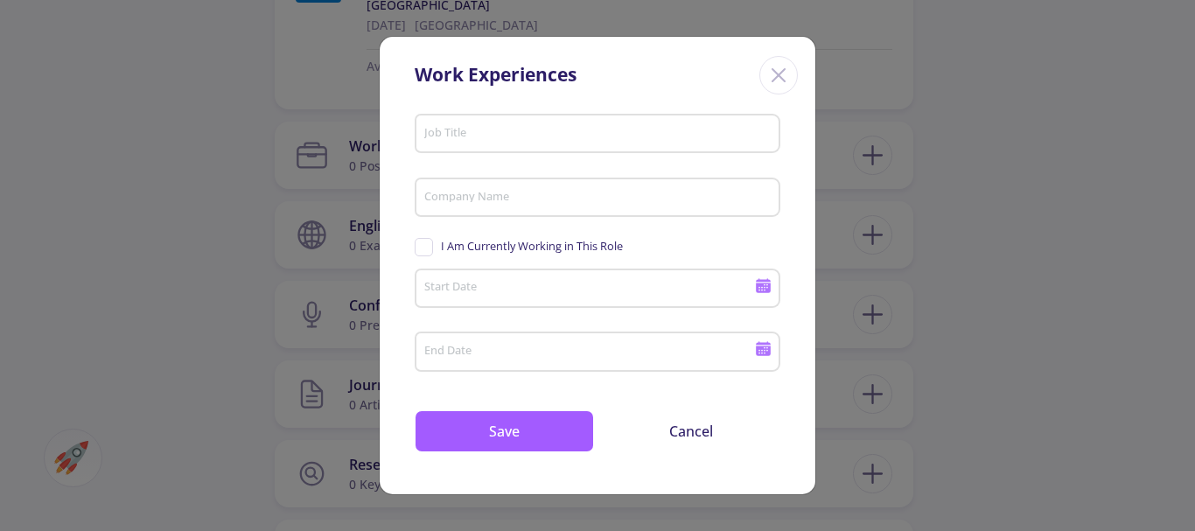
click at [778, 64] on icon "Close" at bounding box center [779, 75] width 28 height 28
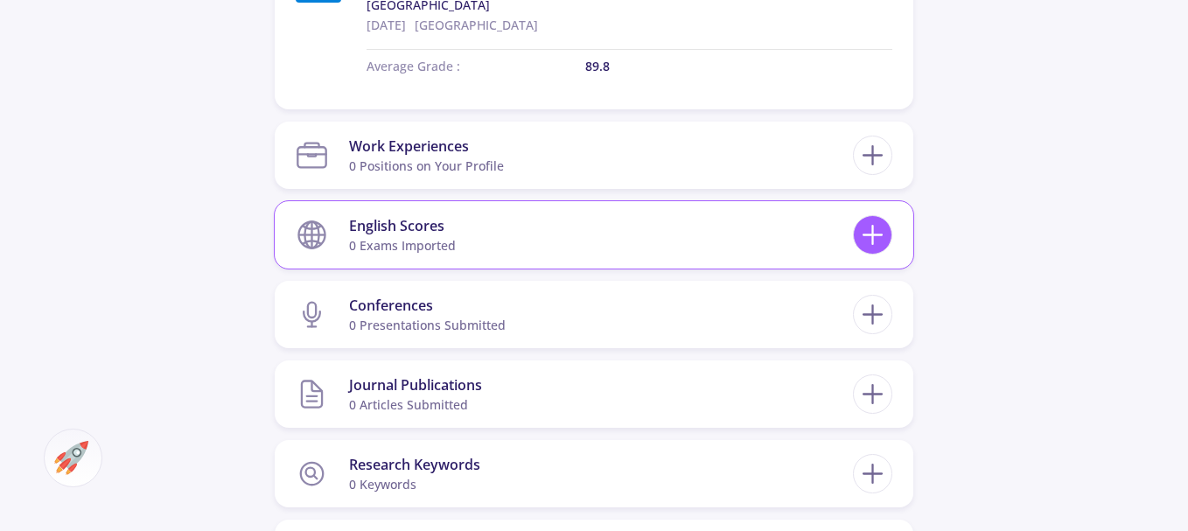
click at [877, 233] on icon at bounding box center [873, 235] width 32 height 32
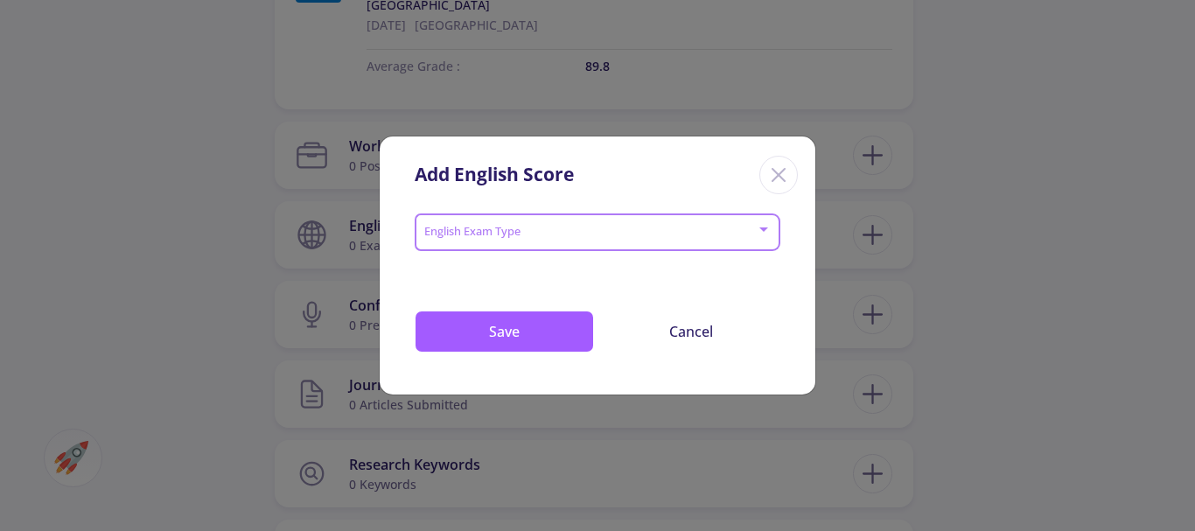
click at [706, 228] on span at bounding box center [592, 233] width 329 height 12
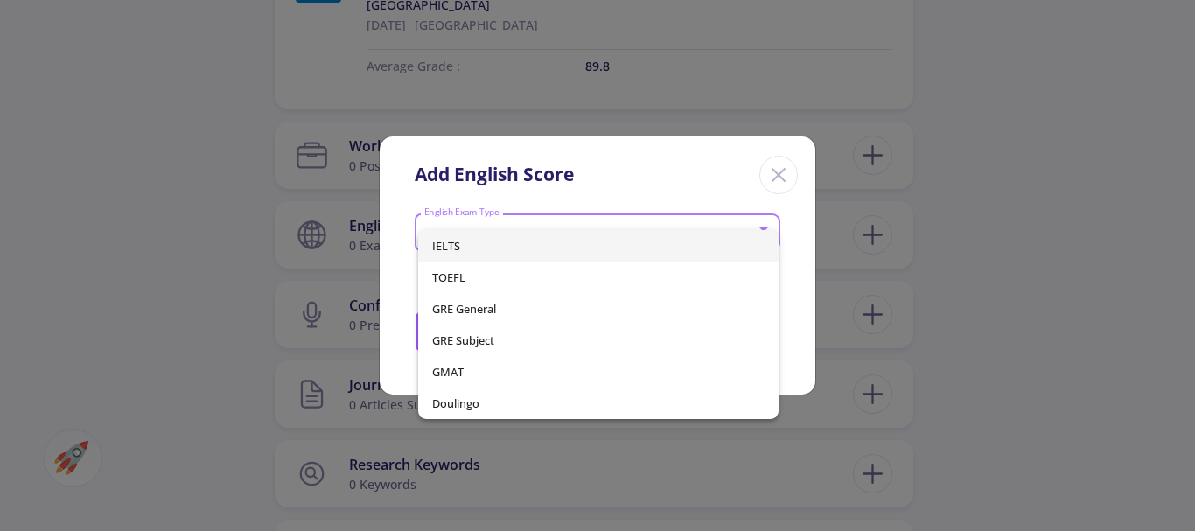
click at [583, 248] on span "IELTS" at bounding box center [598, 246] width 333 height 32
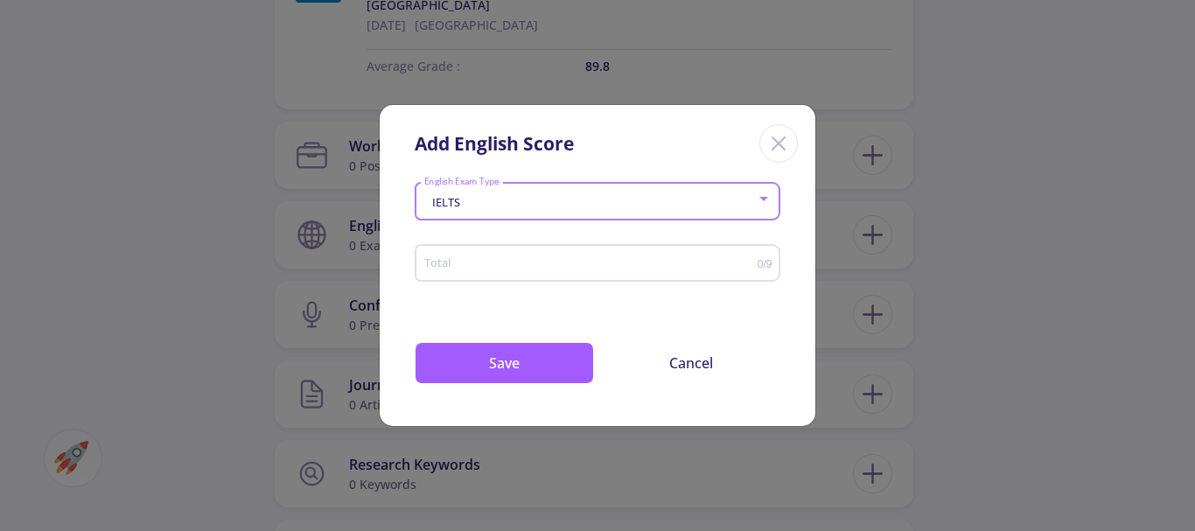
click at [578, 268] on input "Total" at bounding box center [591, 263] width 334 height 13
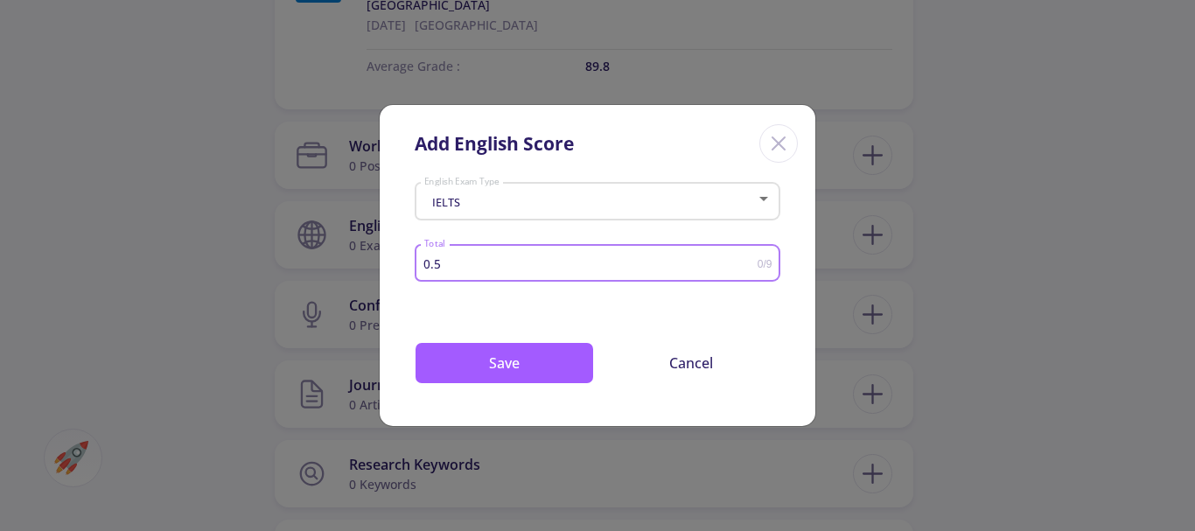
click at [751, 257] on input "0.5" at bounding box center [591, 263] width 334 height 13
click at [751, 257] on input "1" at bounding box center [591, 263] width 334 height 13
click at [751, 257] on input "1.5" at bounding box center [591, 263] width 334 height 13
click at [751, 257] on input "2" at bounding box center [591, 263] width 334 height 13
click at [751, 257] on input "2.5" at bounding box center [591, 263] width 334 height 13
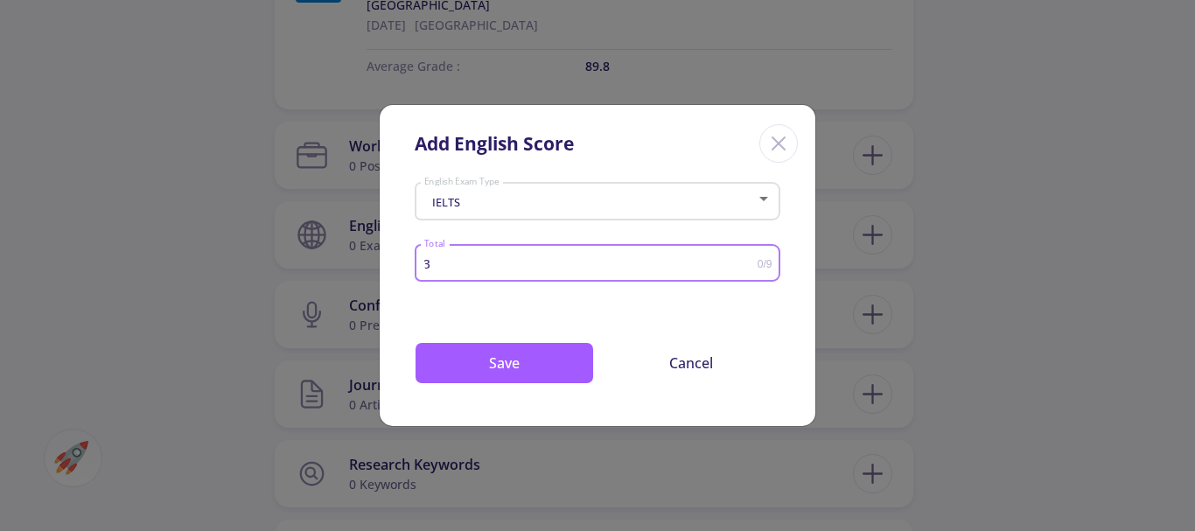
click at [751, 257] on input "3" at bounding box center [591, 263] width 334 height 13
click at [751, 257] on input "3.5" at bounding box center [591, 263] width 334 height 13
click at [751, 257] on input "4" at bounding box center [591, 263] width 334 height 13
click at [751, 257] on input "4.5" at bounding box center [591, 263] width 334 height 13
click at [751, 257] on input "5" at bounding box center [591, 263] width 334 height 13
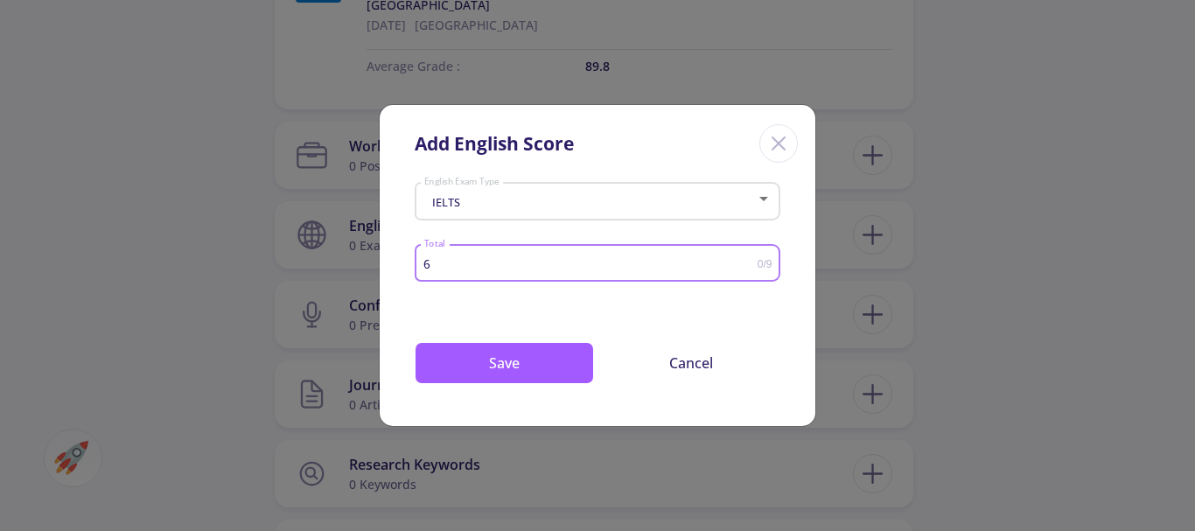
click at [751, 257] on input "6" at bounding box center [591, 263] width 334 height 13
type input "6.5"
click at [751, 257] on input "6.5" at bounding box center [591, 263] width 334 height 13
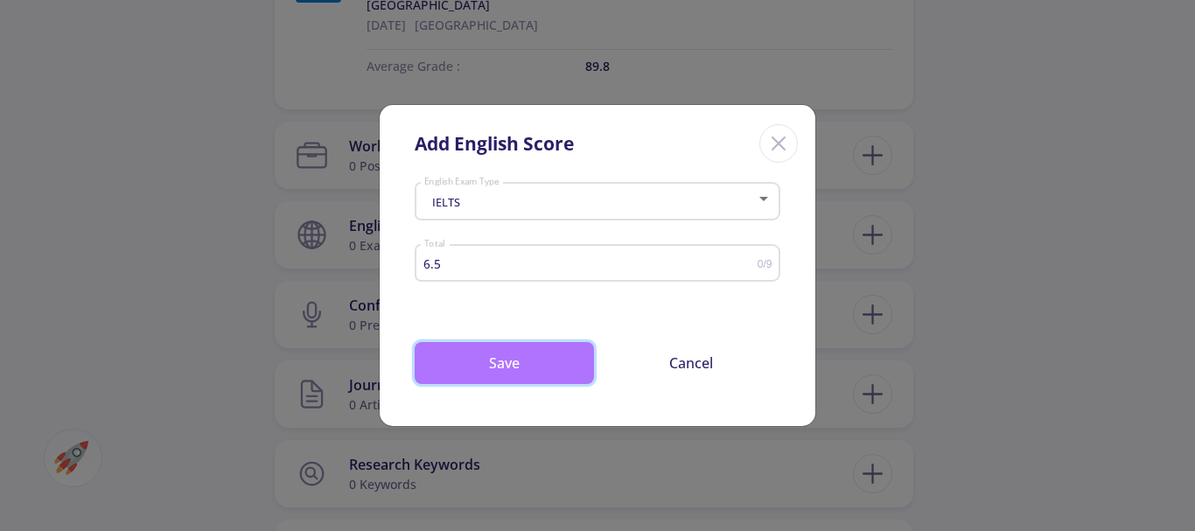
click at [536, 363] on button "Save" at bounding box center [504, 363] width 179 height 42
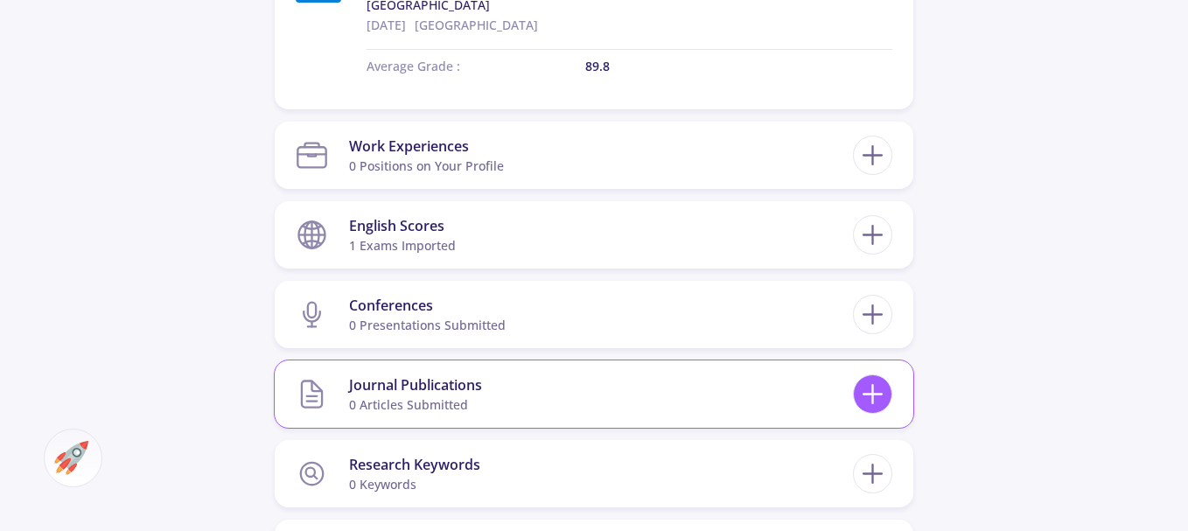
click at [882, 400] on icon at bounding box center [873, 394] width 32 height 32
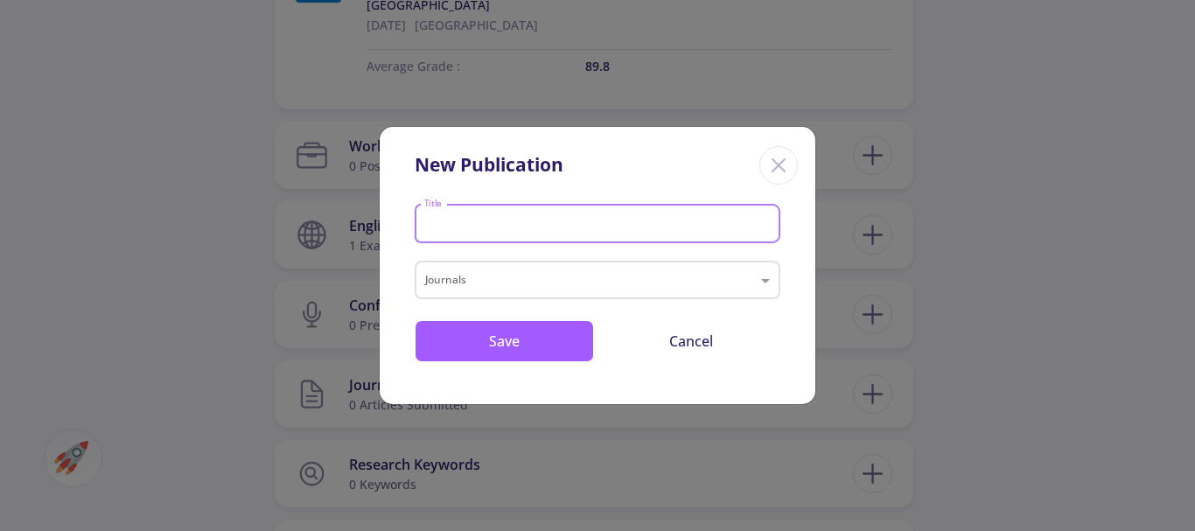
click at [612, 228] on input "Title" at bounding box center [601, 225] width 354 height 16
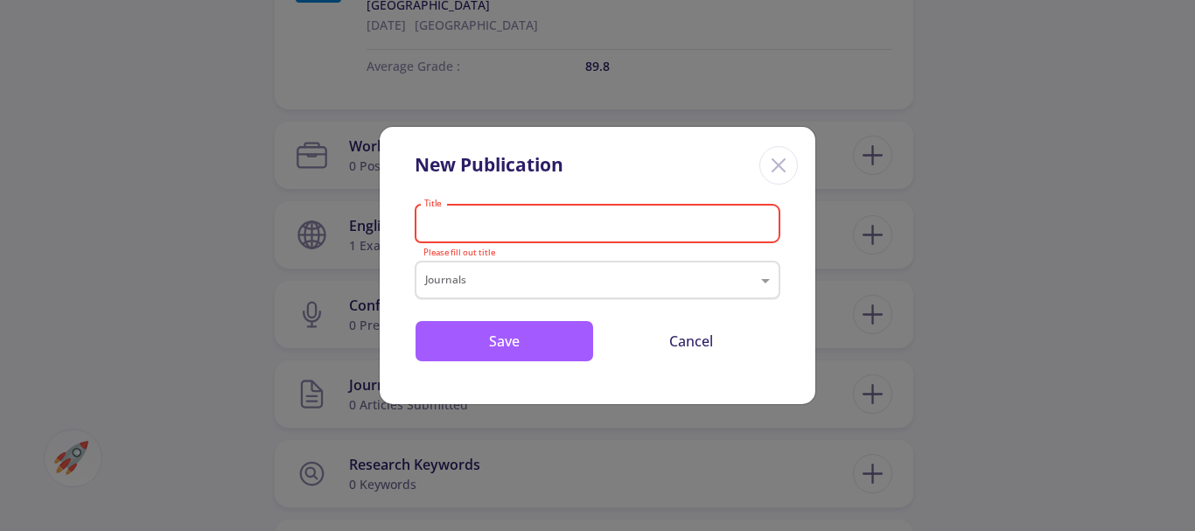
paste input "Tackling data challenges in forecasting effluent characteristics of wastewater …"
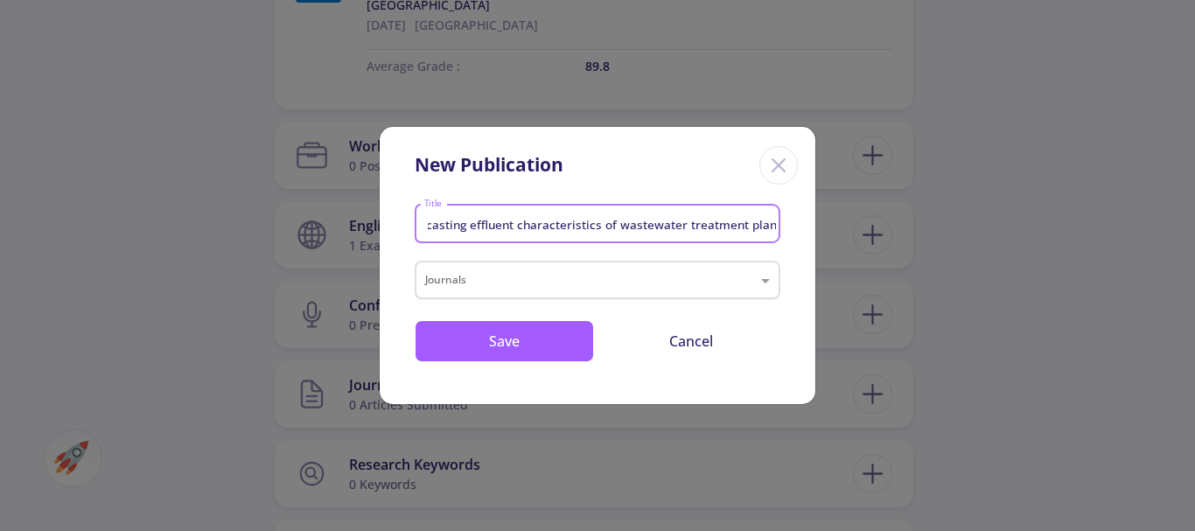
type input "Tackling data challenges in forecasting effluent characteristics of wastewater …"
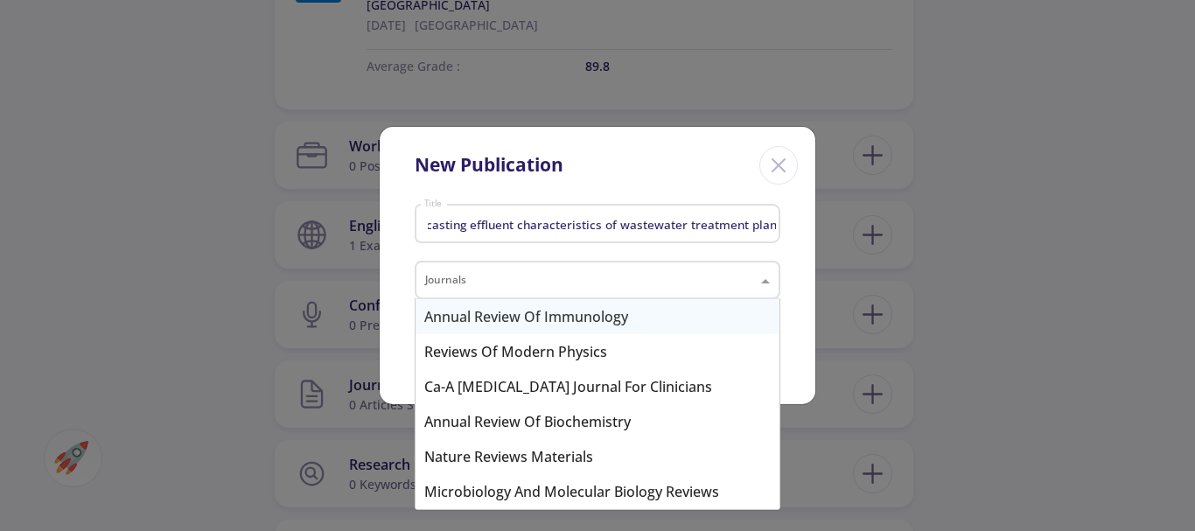
click at [556, 272] on input "text" at bounding box center [580, 282] width 310 height 21
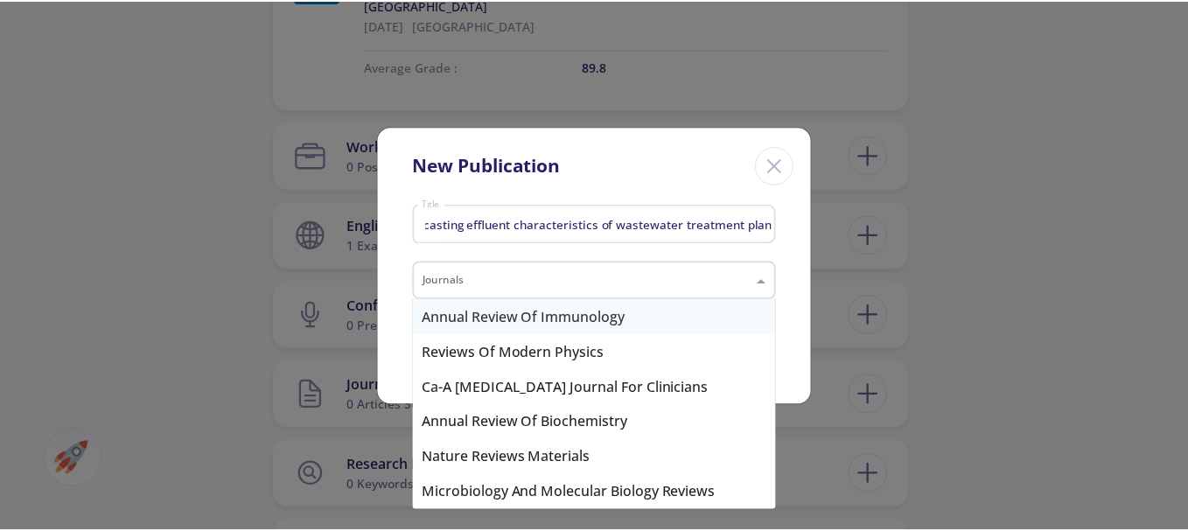
scroll to position [0, 0]
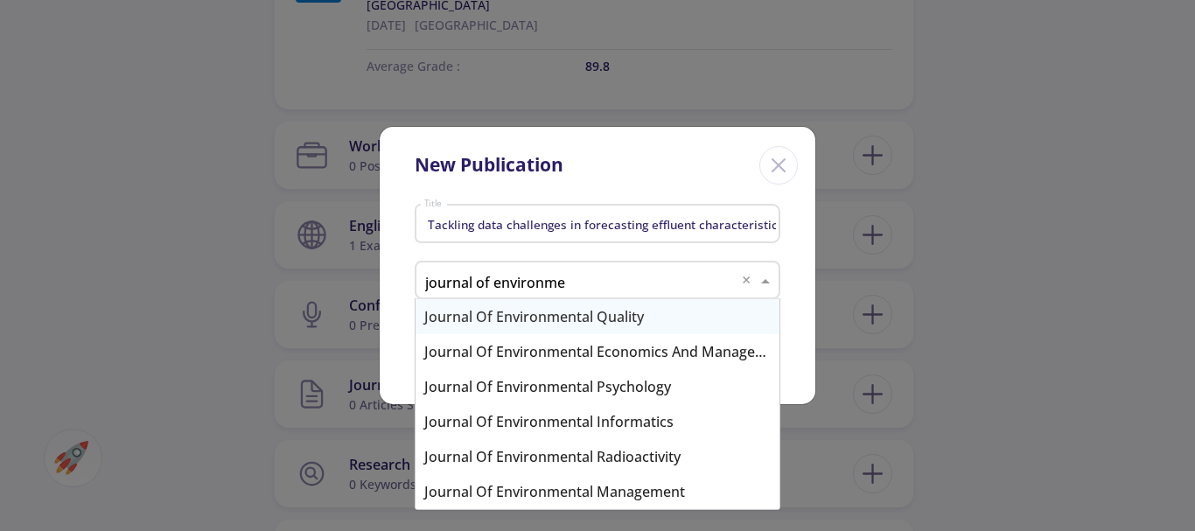
type input "journal of environmen"
click at [576, 500] on div "Journal of Environmental Management" at bounding box center [598, 491] width 364 height 35
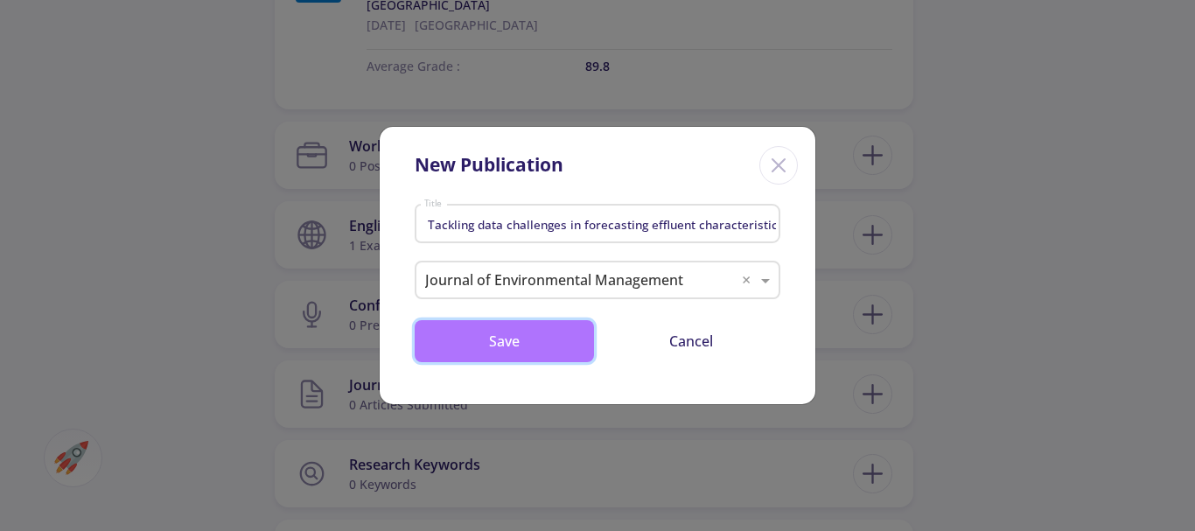
click at [543, 340] on button "Save" at bounding box center [504, 341] width 179 height 42
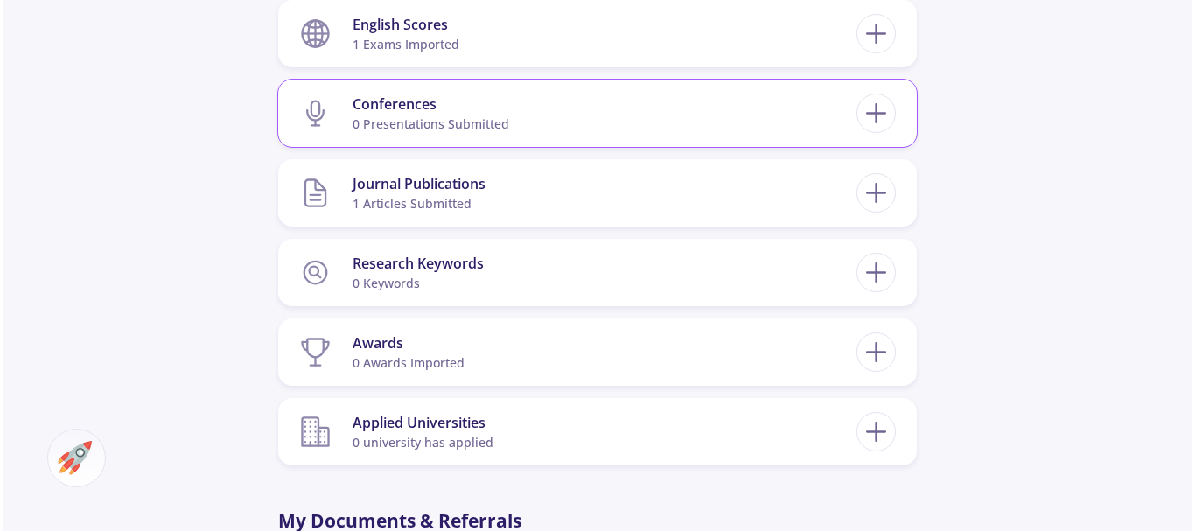
scroll to position [1400, 0]
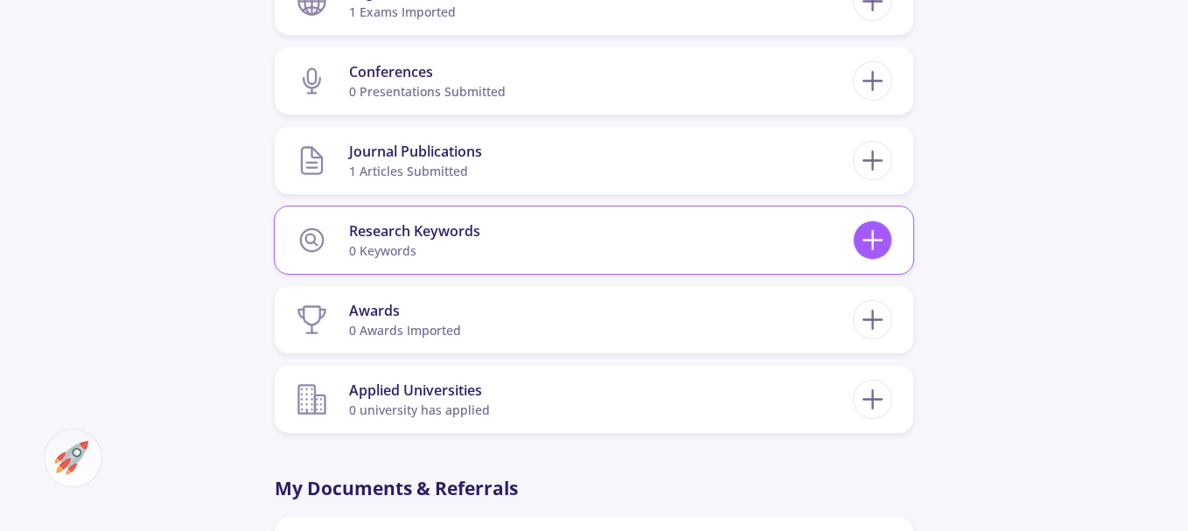
click at [856, 242] on div at bounding box center [872, 240] width 39 height 39
click at [876, 241] on line at bounding box center [873, 241] width 18 height 0
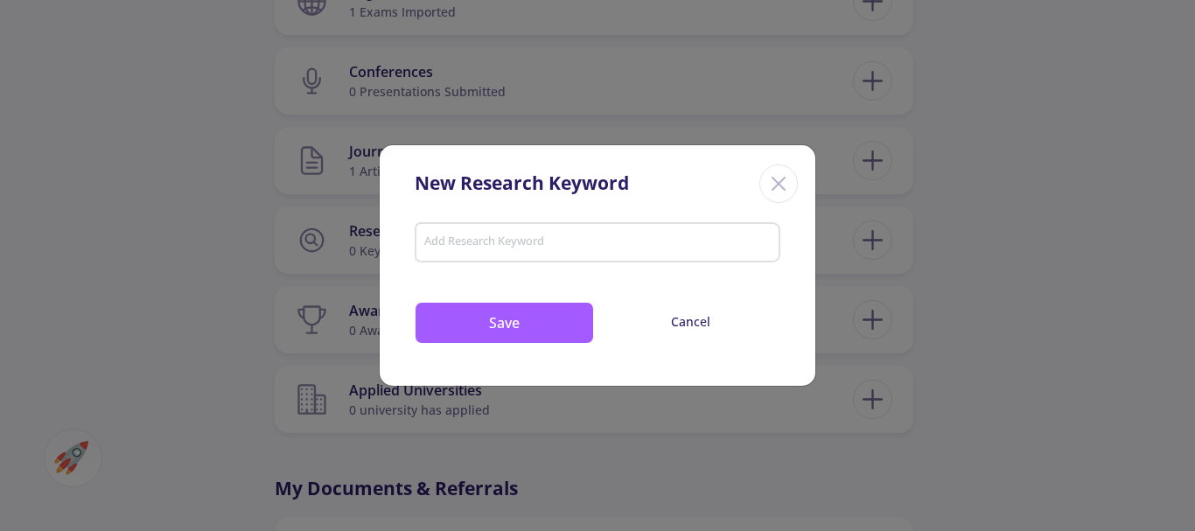
click at [631, 241] on input "Add Research Keyword" at bounding box center [598, 244] width 349 height 16
type input "Artifi"
